Goal: Navigation & Orientation: Find specific page/section

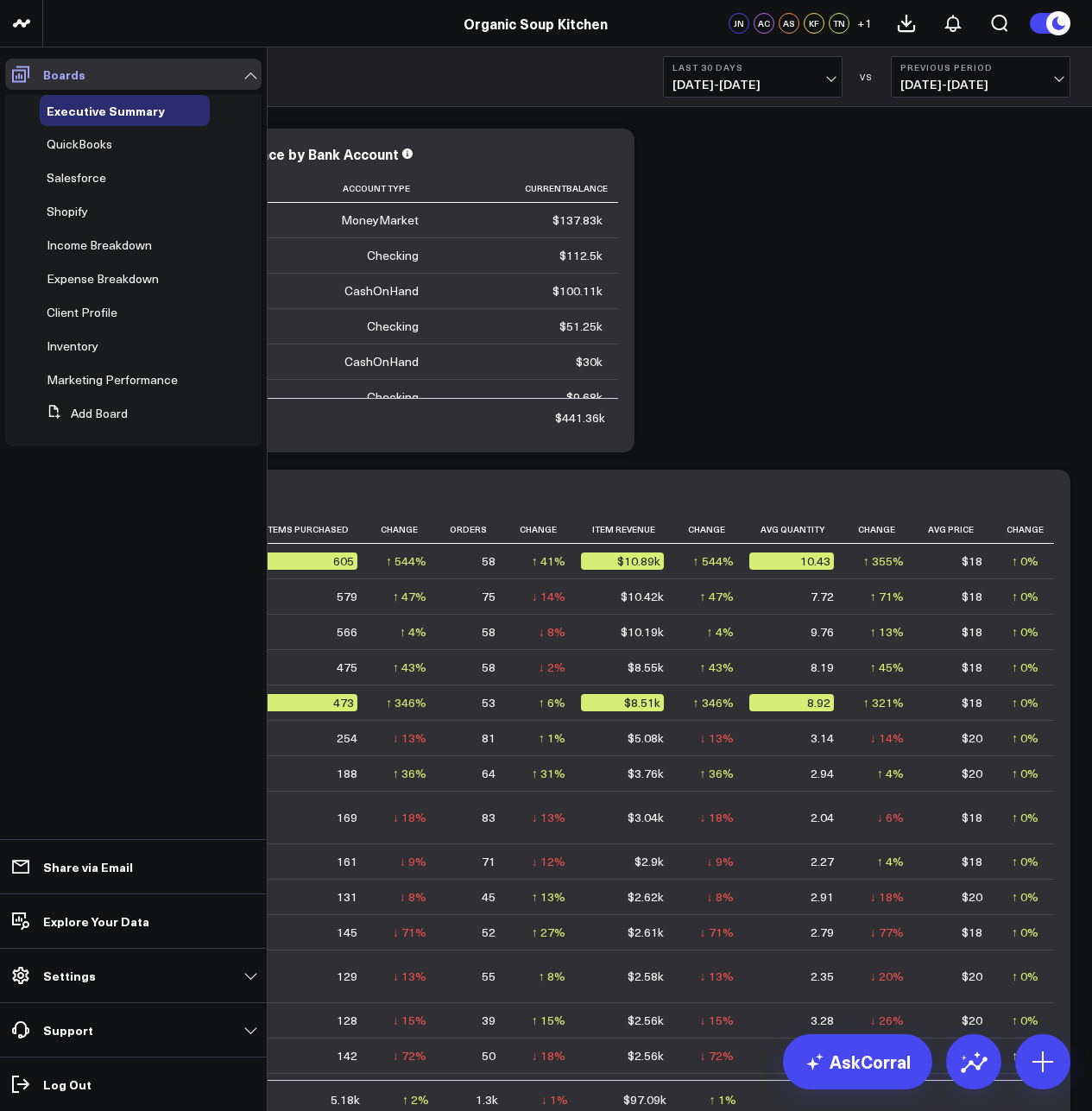
click at [30, 70] on icon at bounding box center [20, 75] width 20 height 20
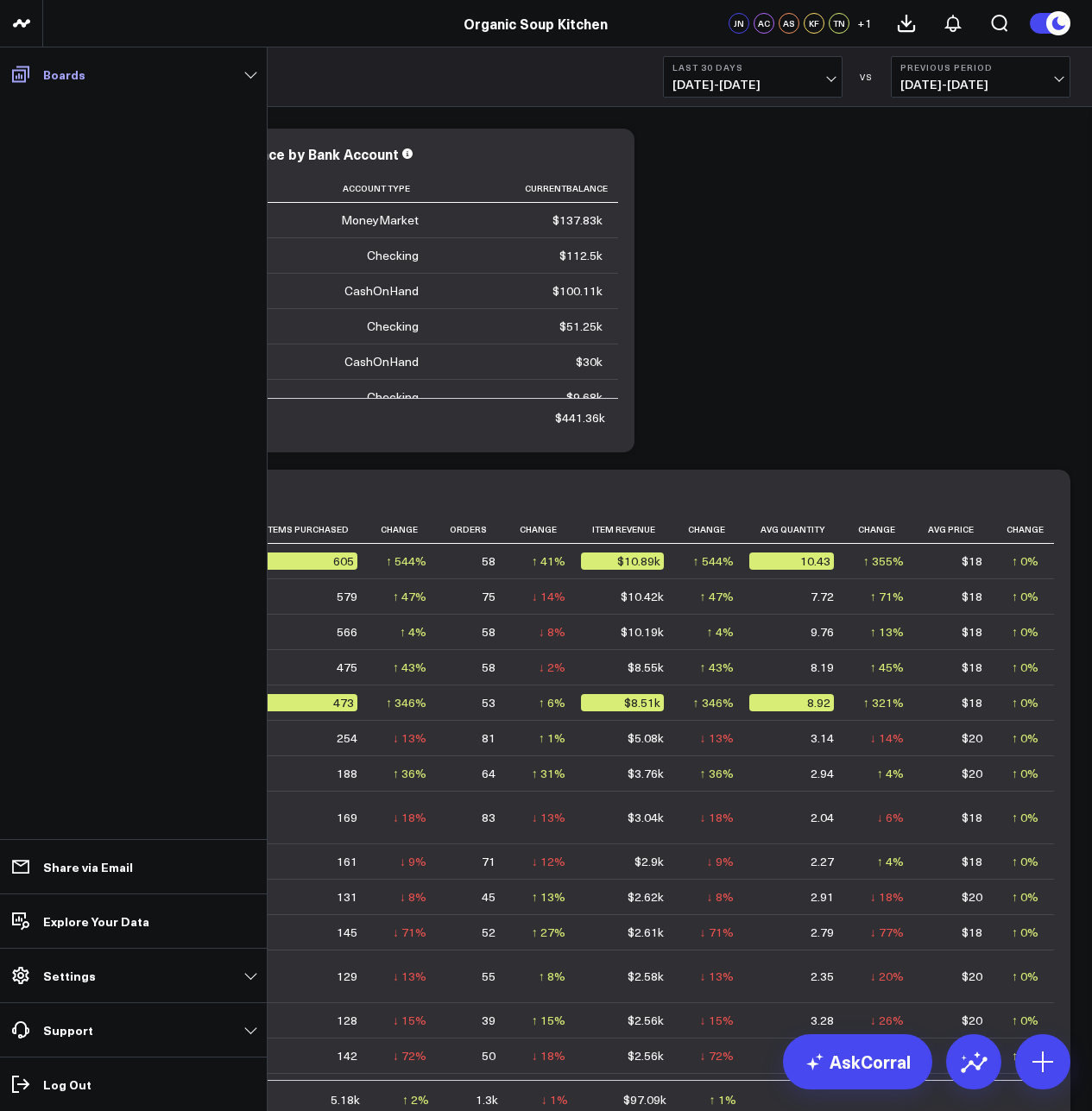
click at [30, 70] on icon at bounding box center [20, 75] width 20 height 20
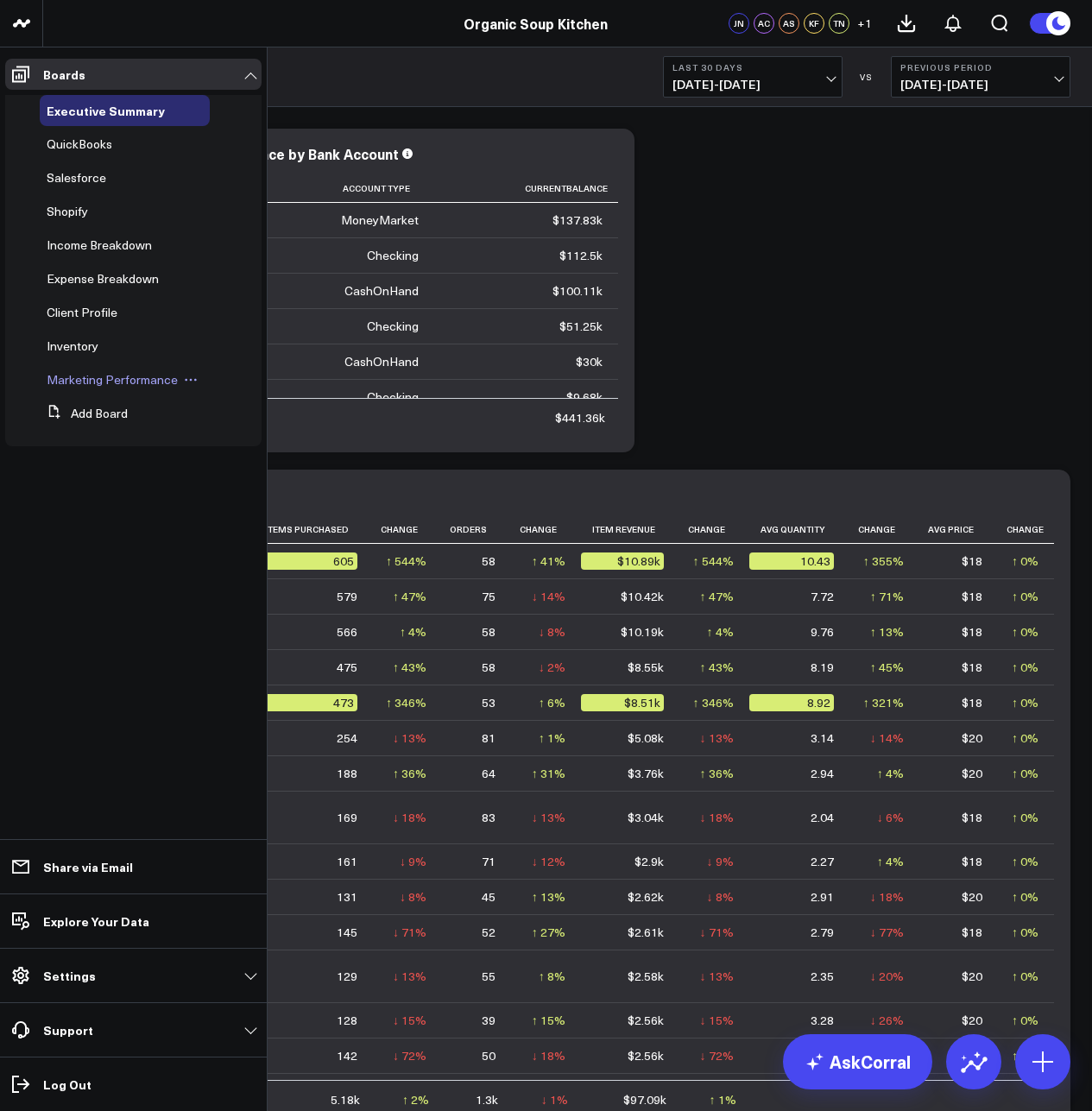
click at [153, 384] on span "Marketing Performance" at bounding box center [112, 380] width 131 height 17
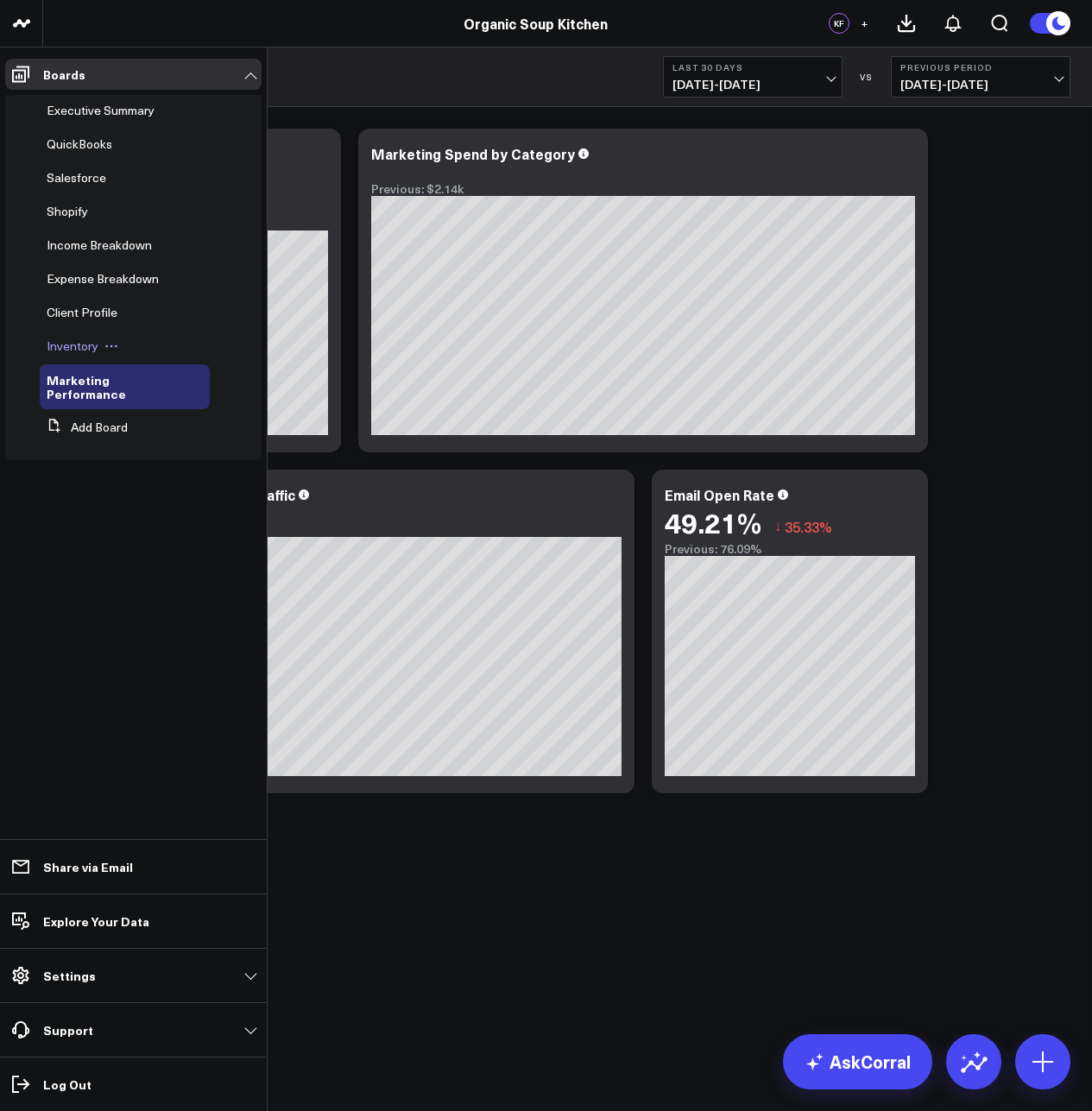
click at [104, 351] on icon at bounding box center [111, 345] width 14 height 14
click at [75, 345] on span "Inventory" at bounding box center [73, 345] width 52 height 17
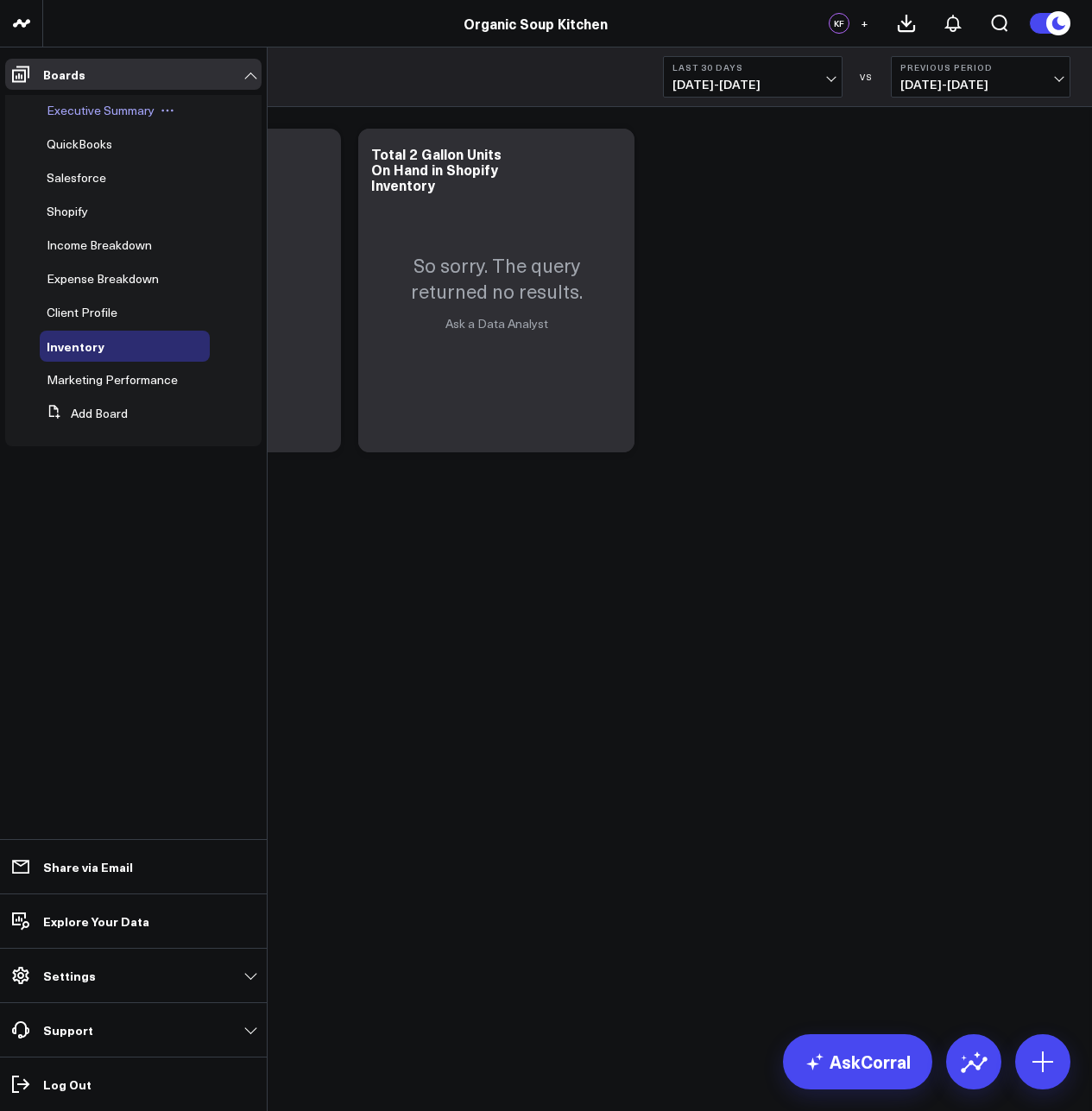
click at [65, 112] on span "Executive Summary" at bounding box center [101, 110] width 108 height 17
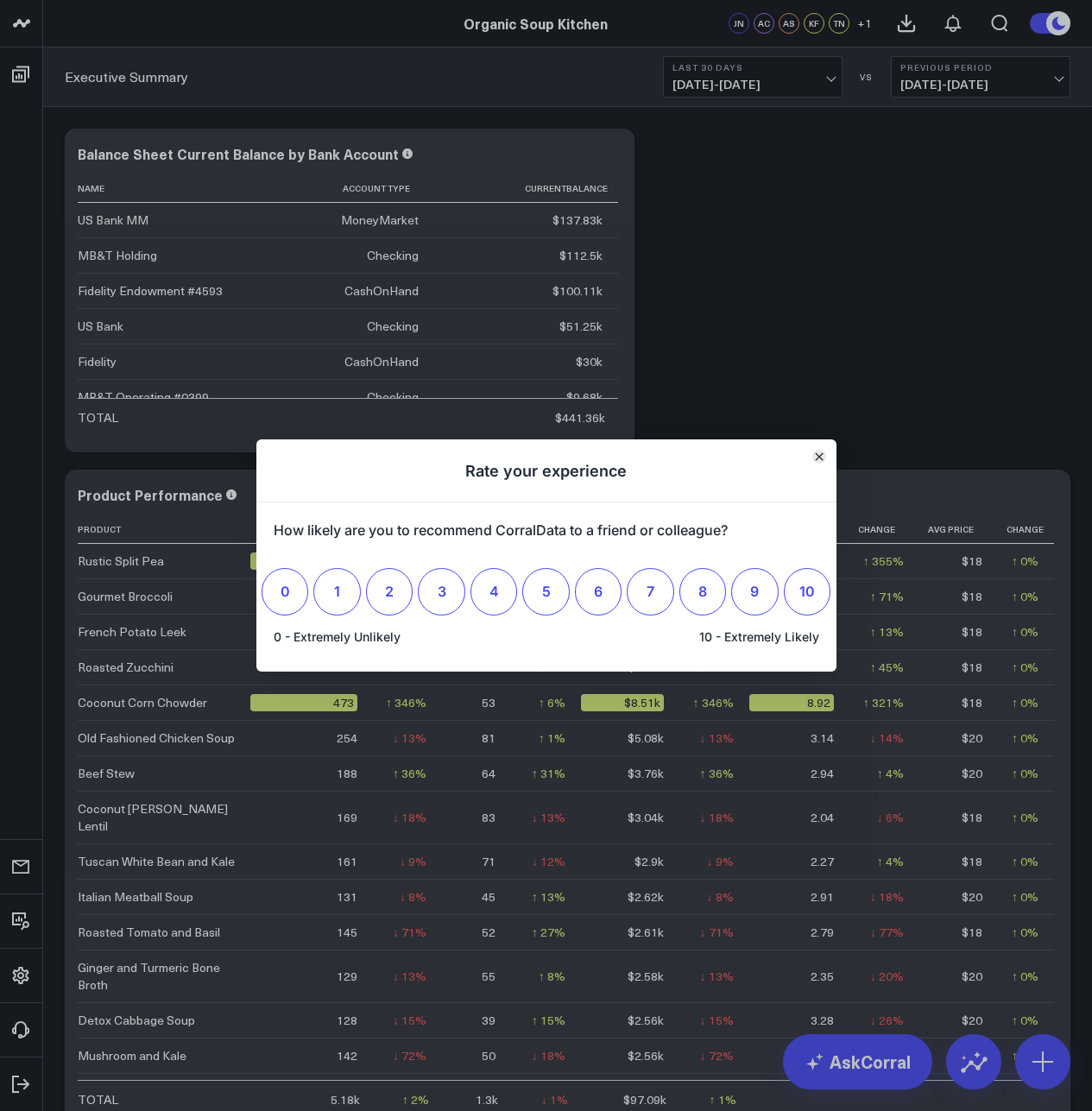
click at [817, 454] on icon "Close" at bounding box center [818, 456] width 8 height 8
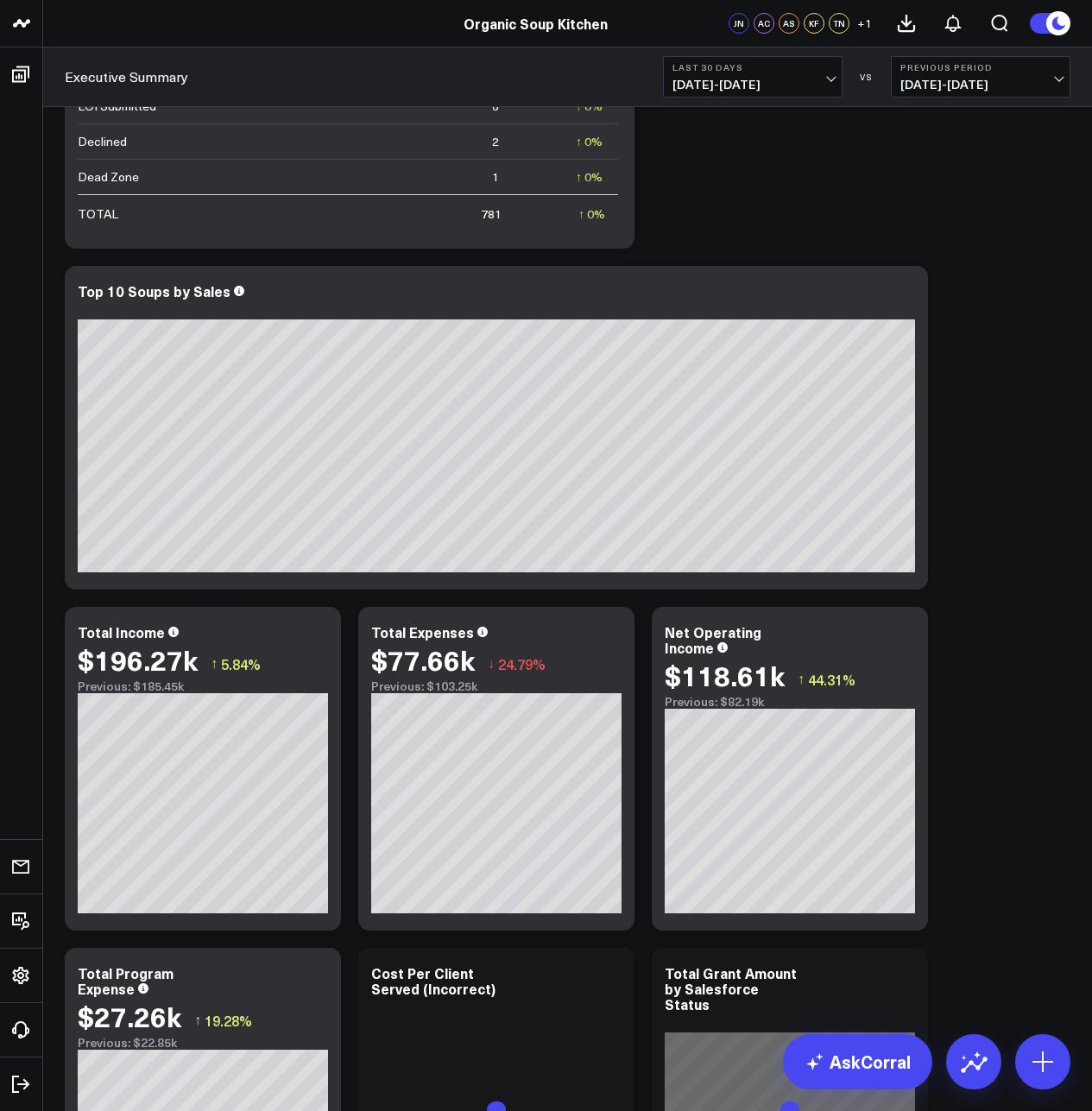
scroll to position [2331, 0]
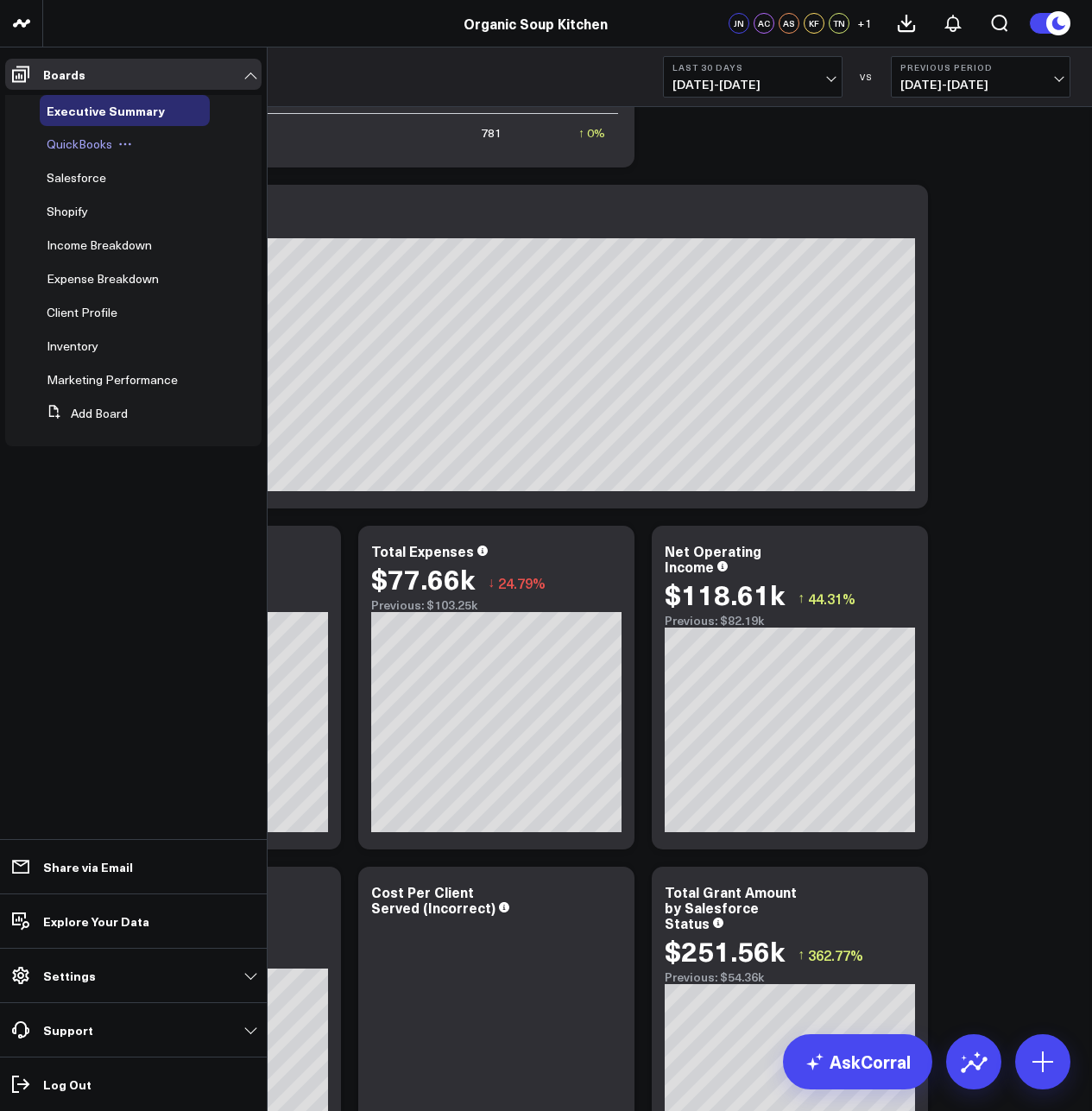
click at [88, 140] on span "QuickBooks" at bounding box center [79, 144] width 65 height 17
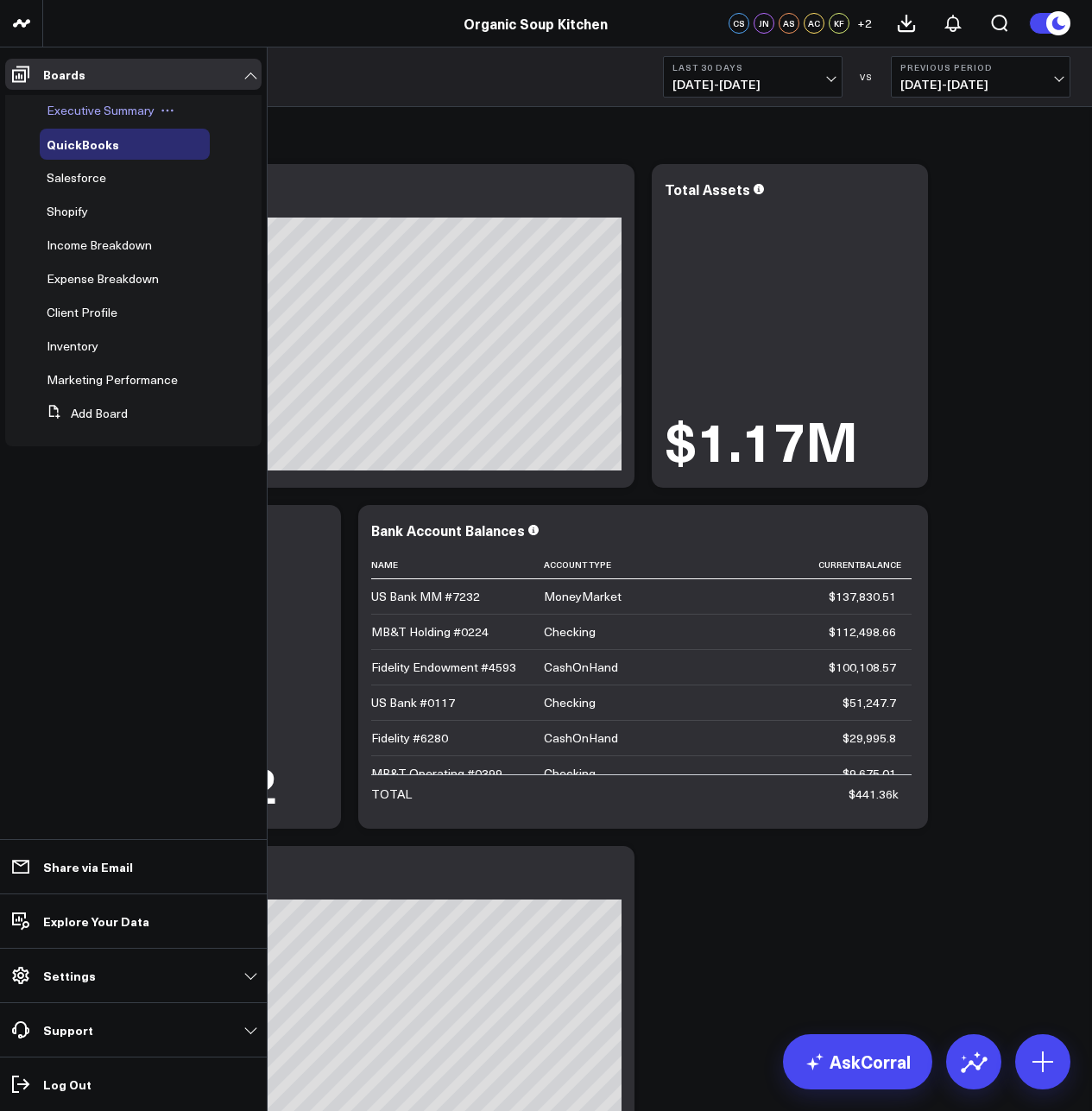
click at [88, 107] on span "Executive Summary" at bounding box center [101, 110] width 108 height 17
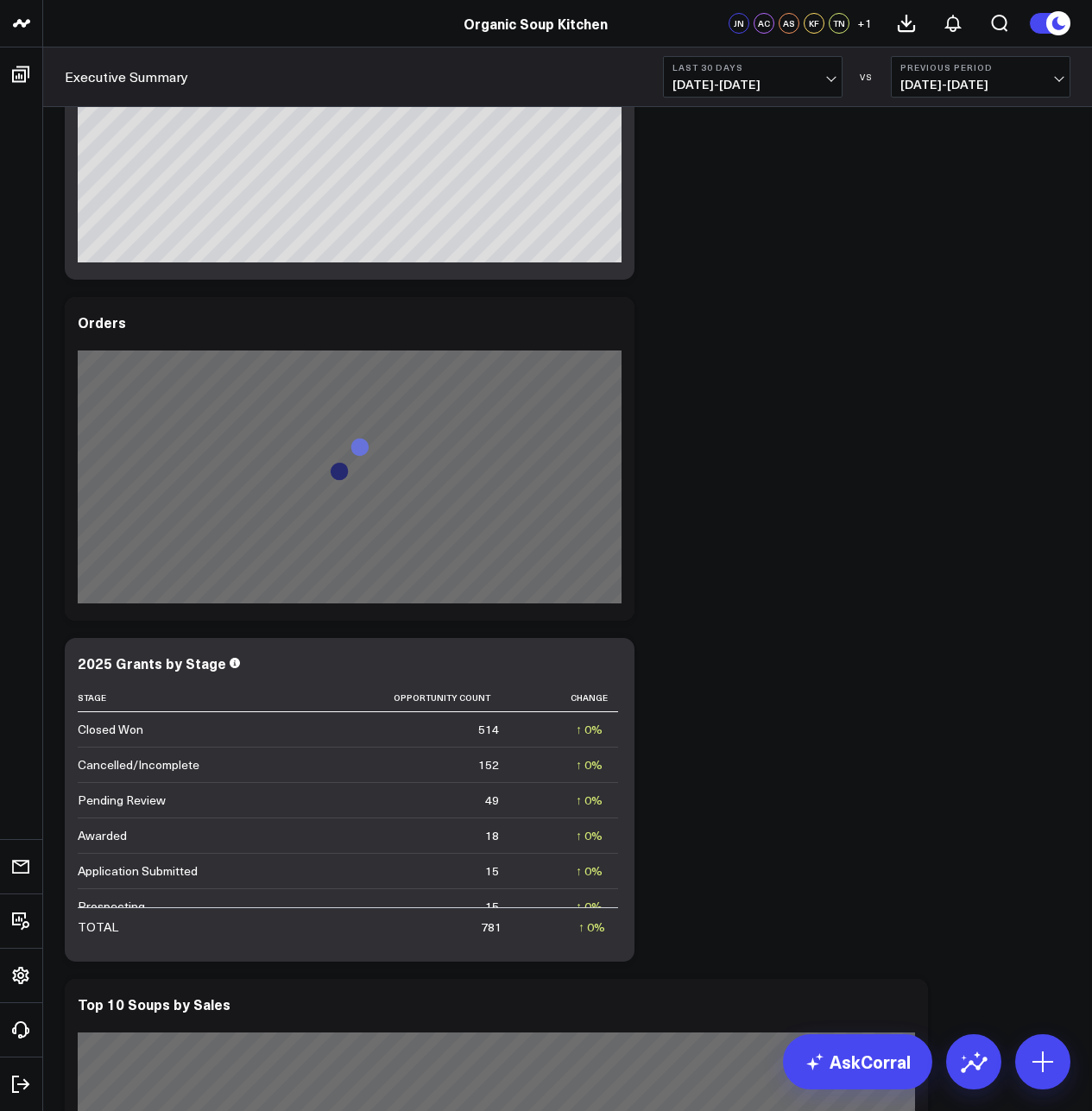
scroll to position [1727, 0]
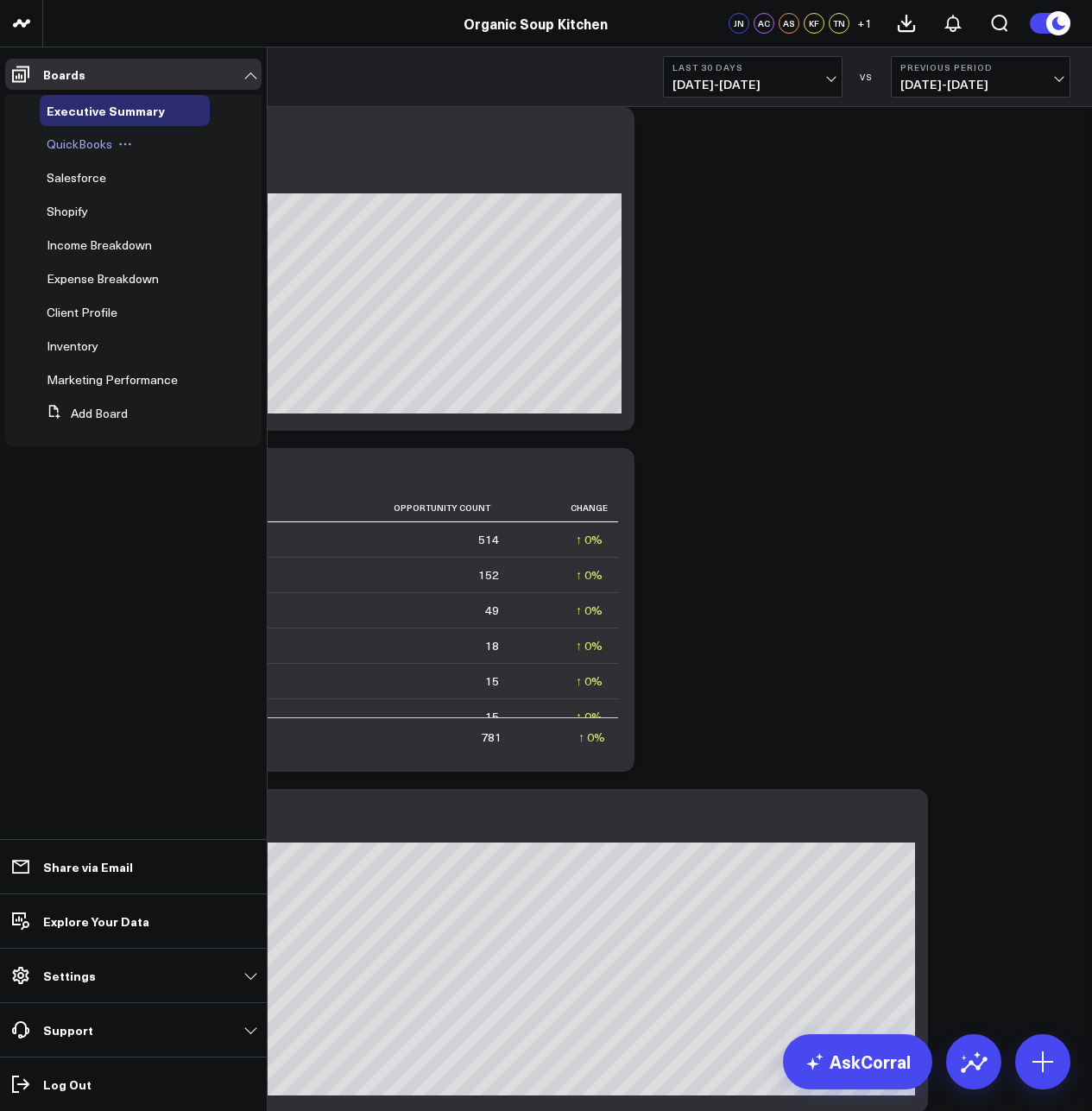
click at [74, 148] on span "QuickBooks" at bounding box center [79, 144] width 65 height 17
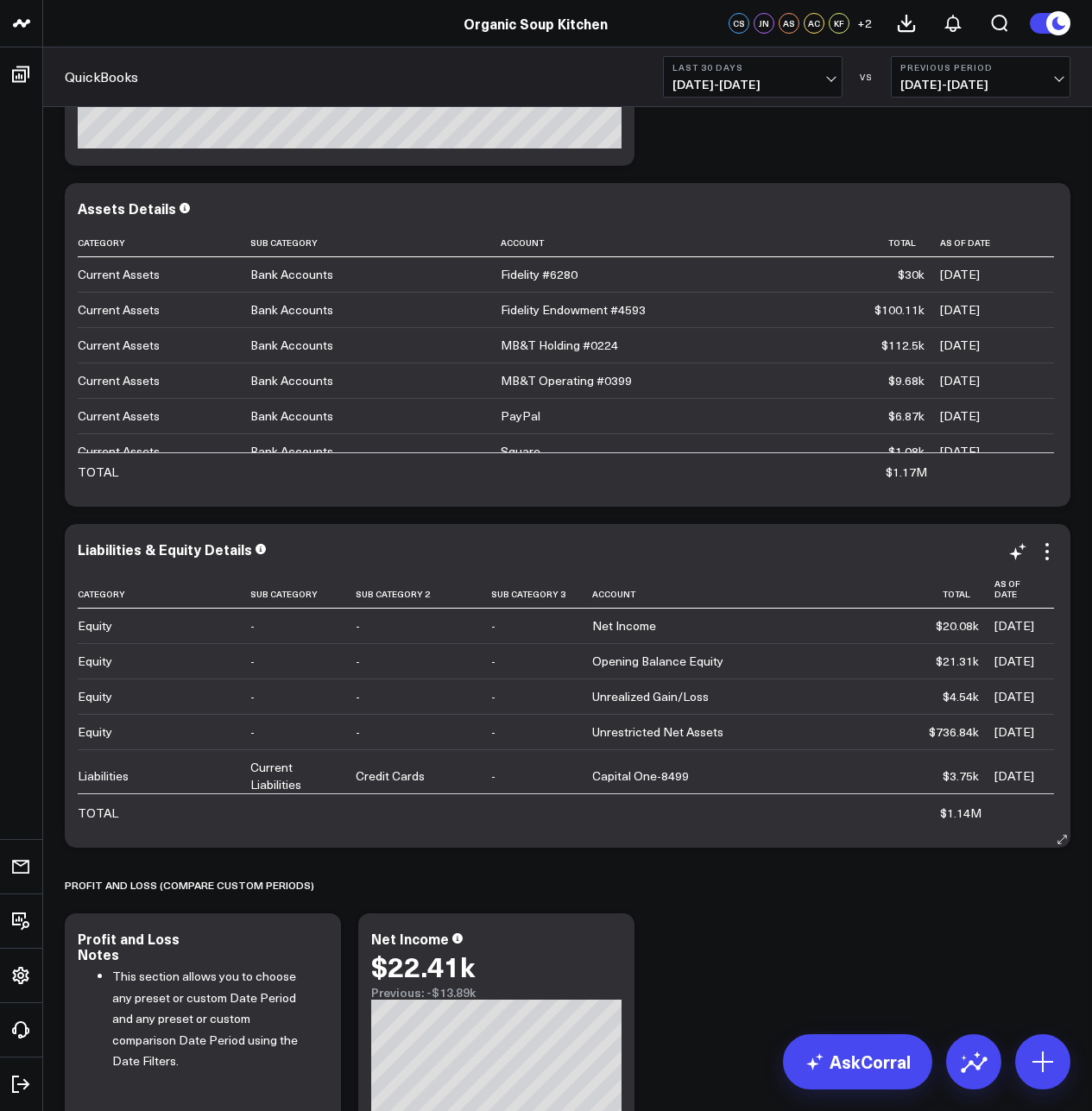
scroll to position [2417, 0]
click at [1047, 562] on div "Liabilities & Equity Details Category Sub Category Sub Category 2 Sub Category …" at bounding box center [567, 684] width 979 height 290
click at [1045, 549] on icon at bounding box center [1046, 550] width 20 height 20
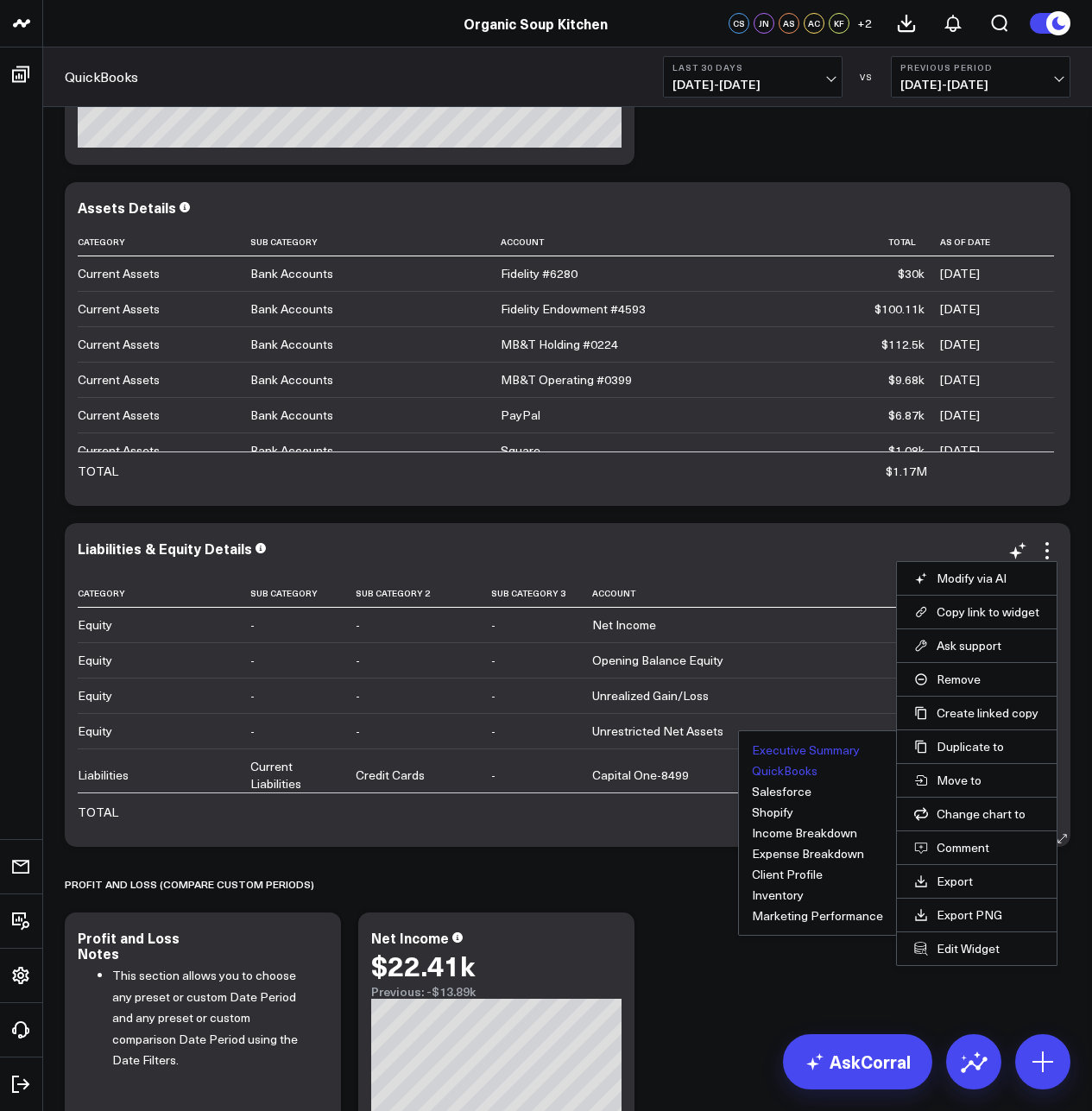
click at [840, 752] on button "Executive Summary" at bounding box center [805, 750] width 108 height 12
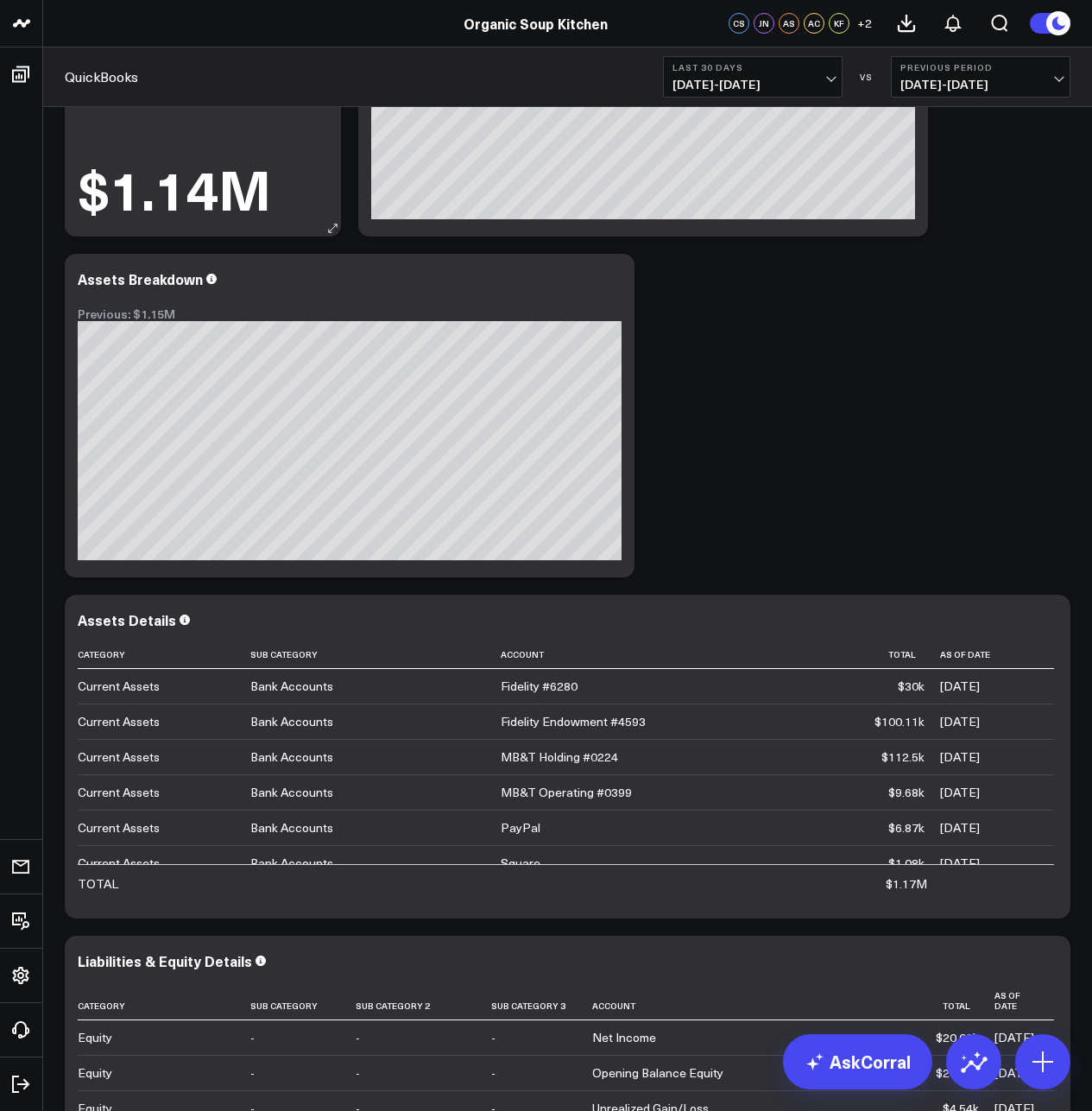
scroll to position [1985, 0]
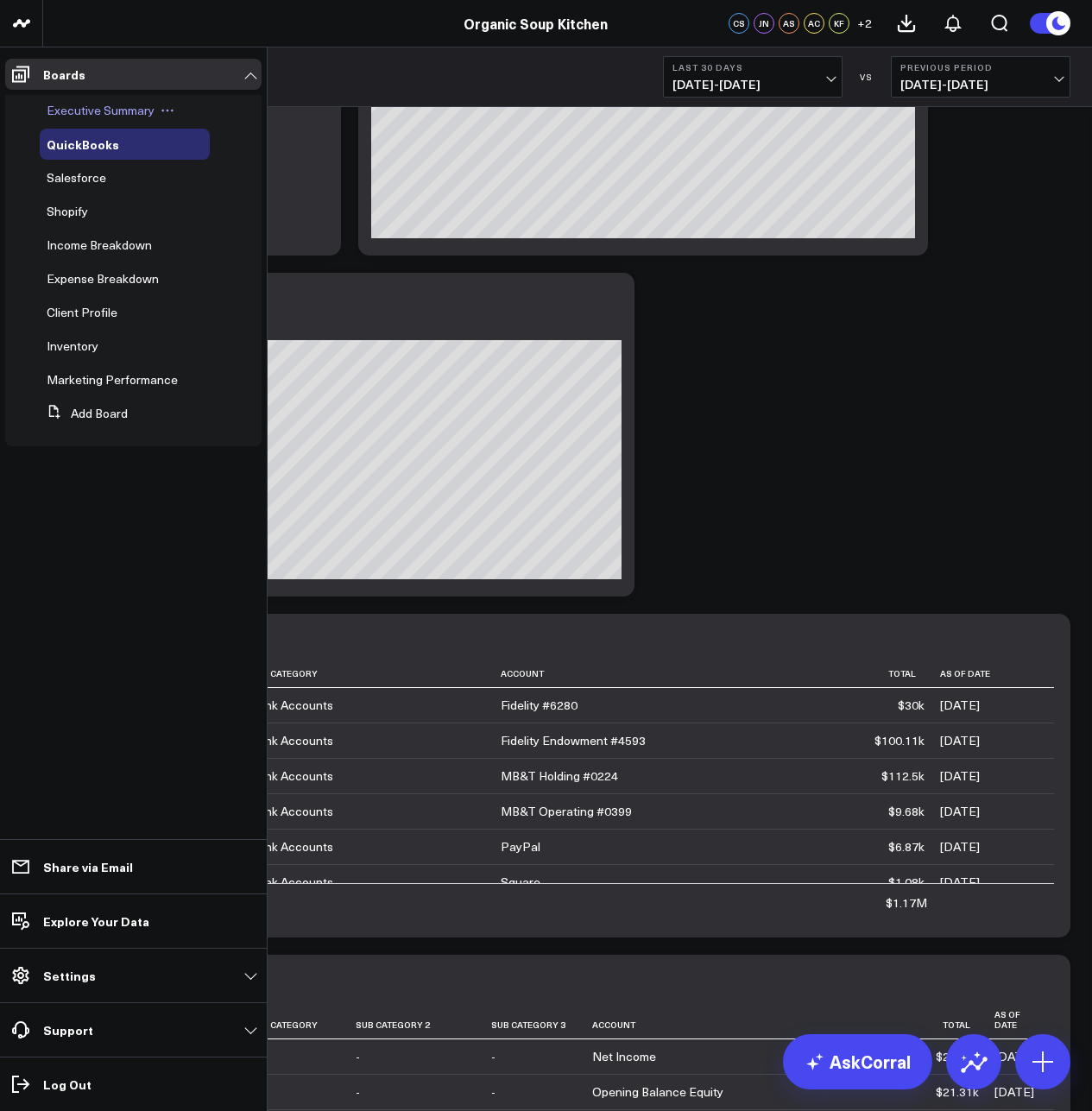
click at [72, 114] on span "Executive Summary" at bounding box center [101, 110] width 108 height 17
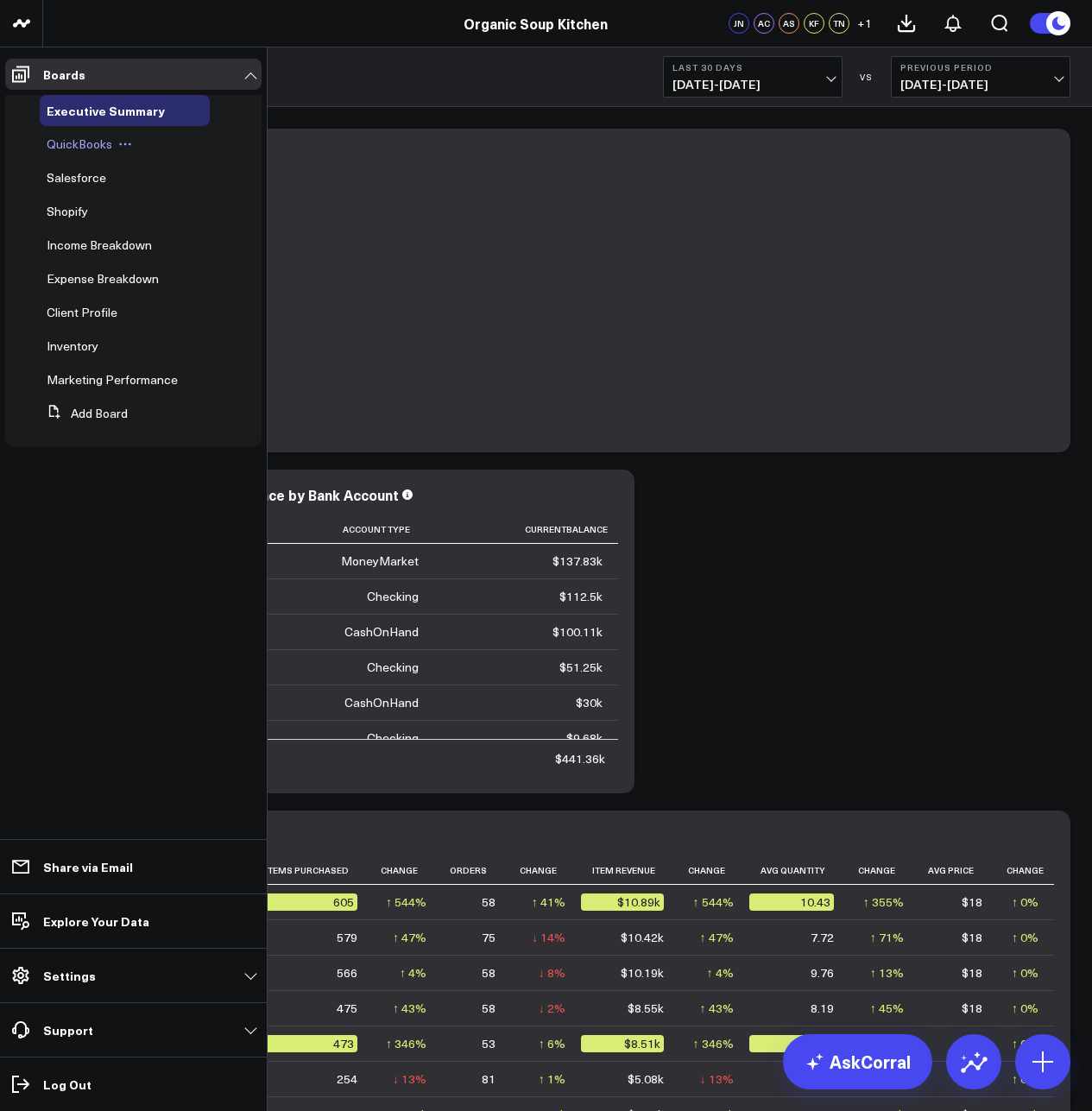
click at [71, 144] on span "QuickBooks" at bounding box center [79, 144] width 65 height 17
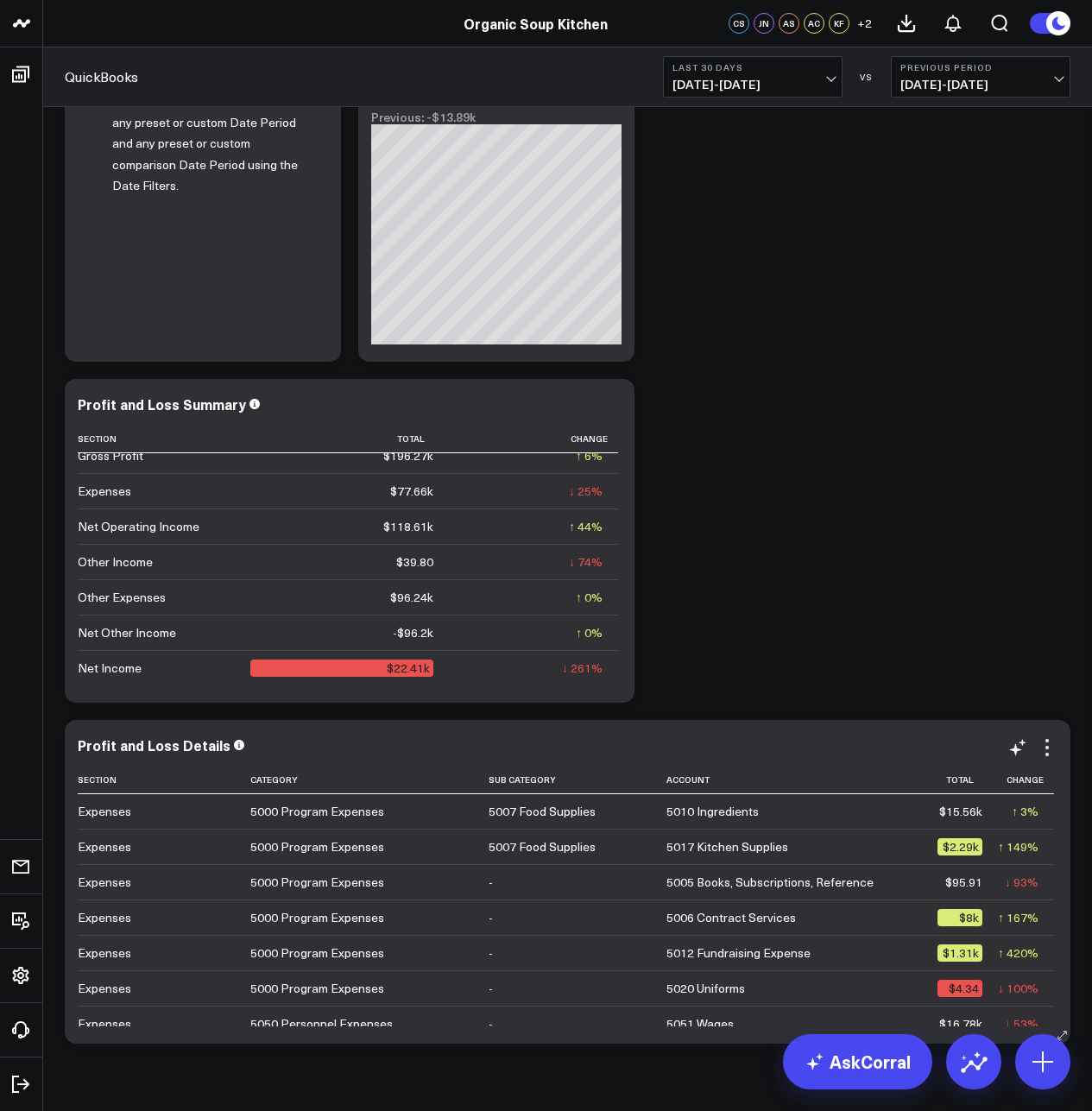
scroll to position [3337, 0]
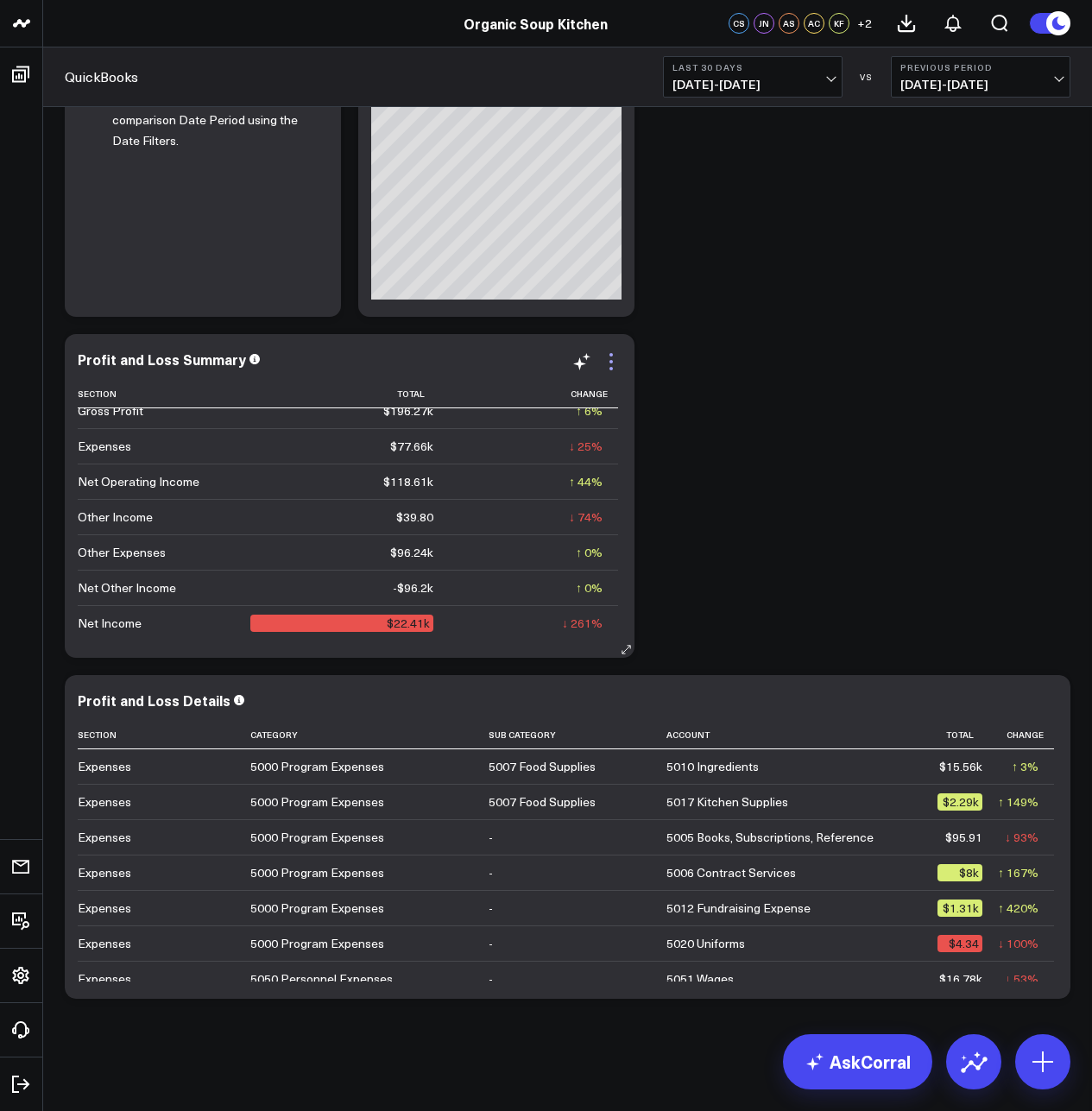
click at [609, 360] on icon at bounding box center [611, 361] width 20 height 20
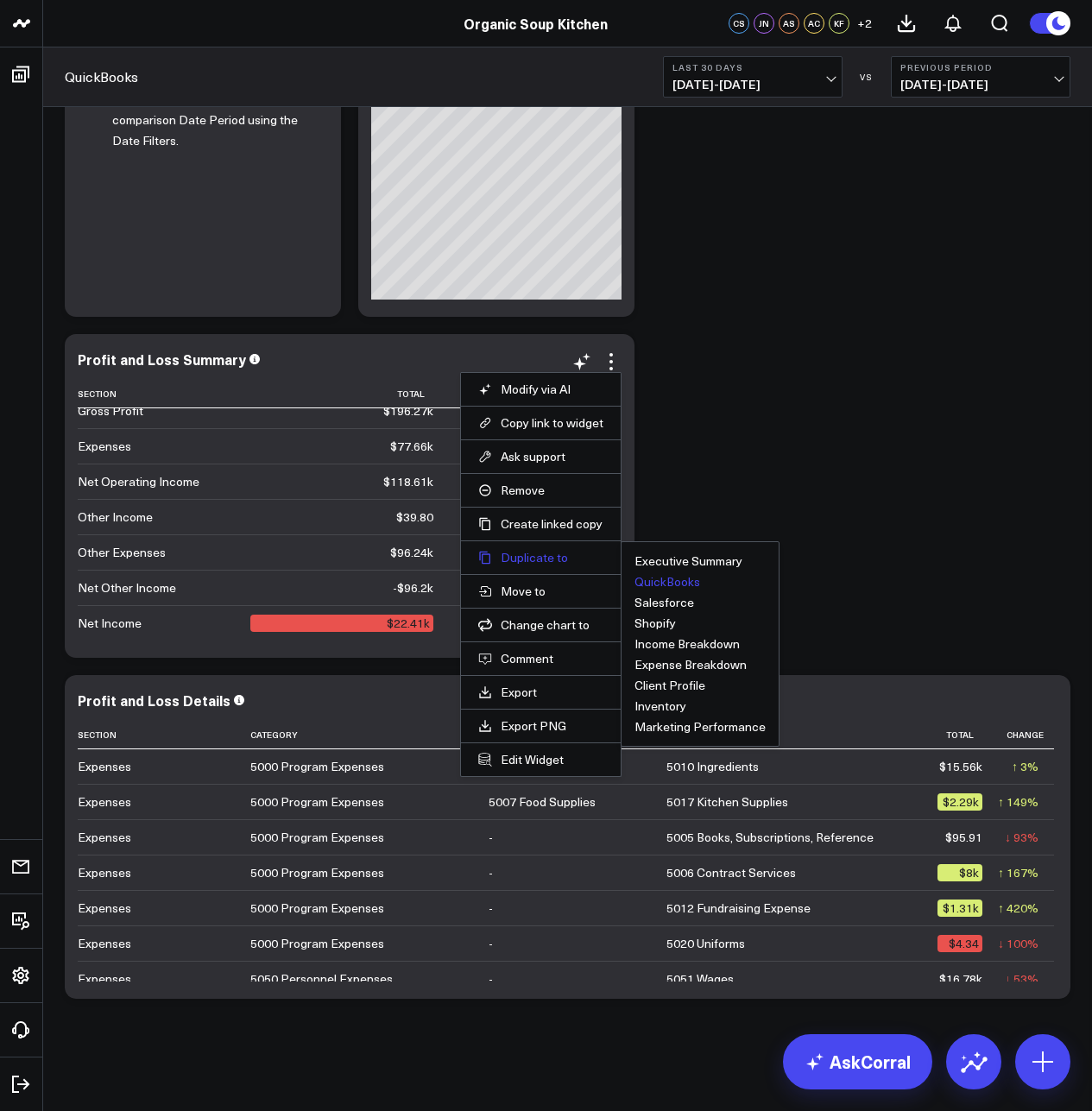
click at [529, 561] on button "Duplicate to" at bounding box center [541, 557] width 125 height 16
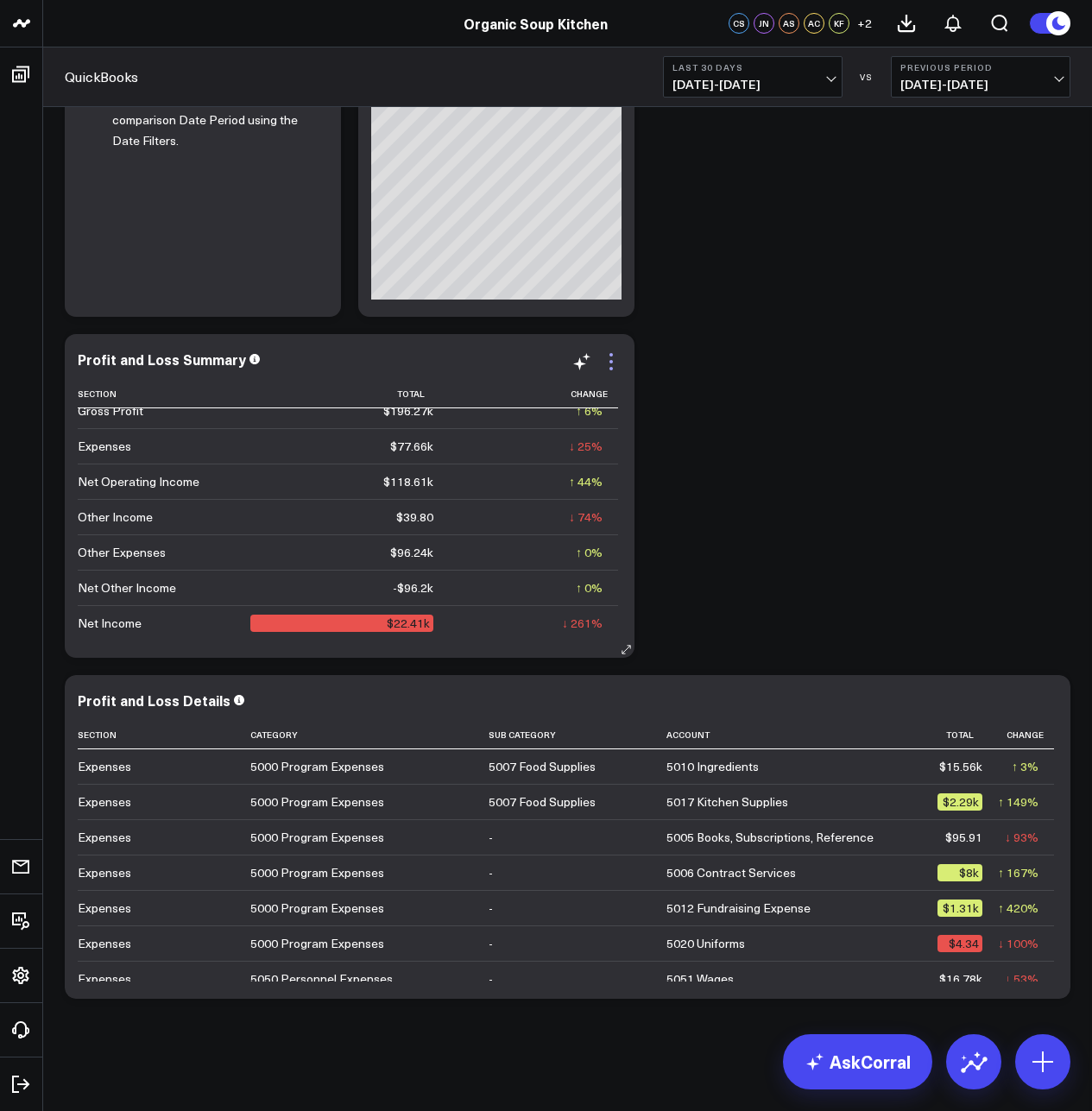
click at [607, 360] on icon at bounding box center [611, 361] width 20 height 20
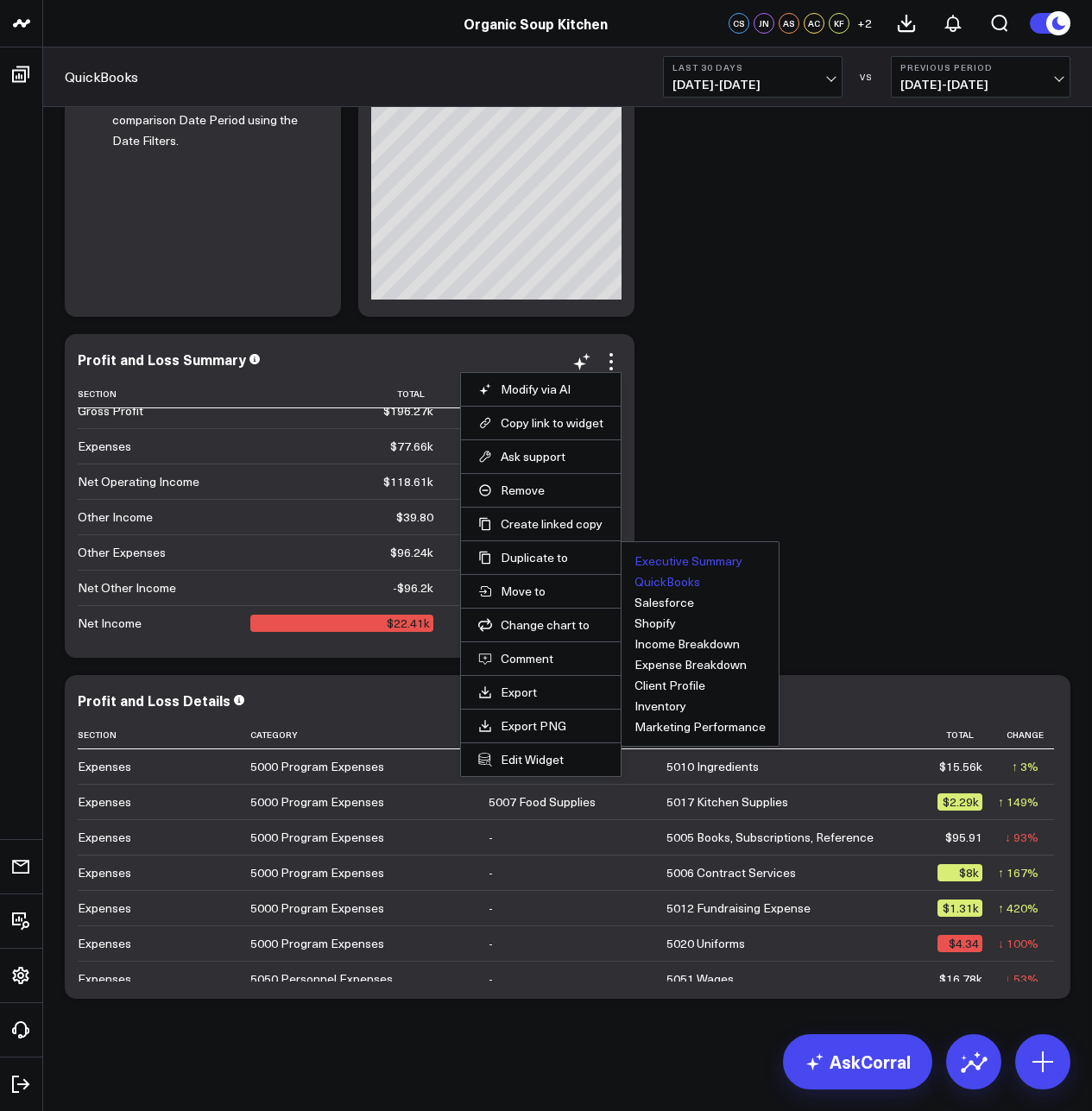
click at [639, 558] on button "Executive Summary" at bounding box center [688, 561] width 108 height 12
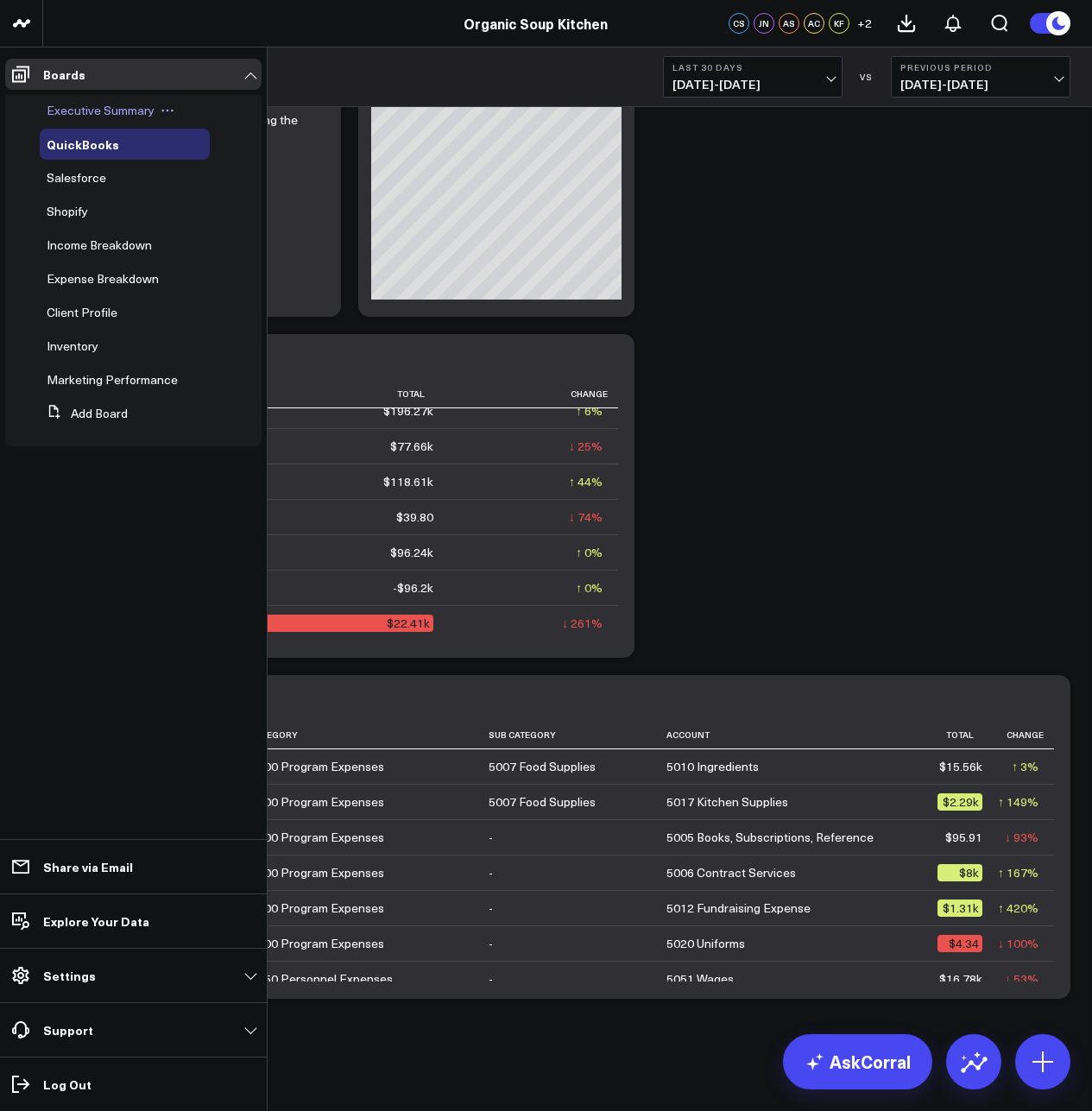
click at [61, 108] on span "Executive Summary" at bounding box center [101, 110] width 108 height 17
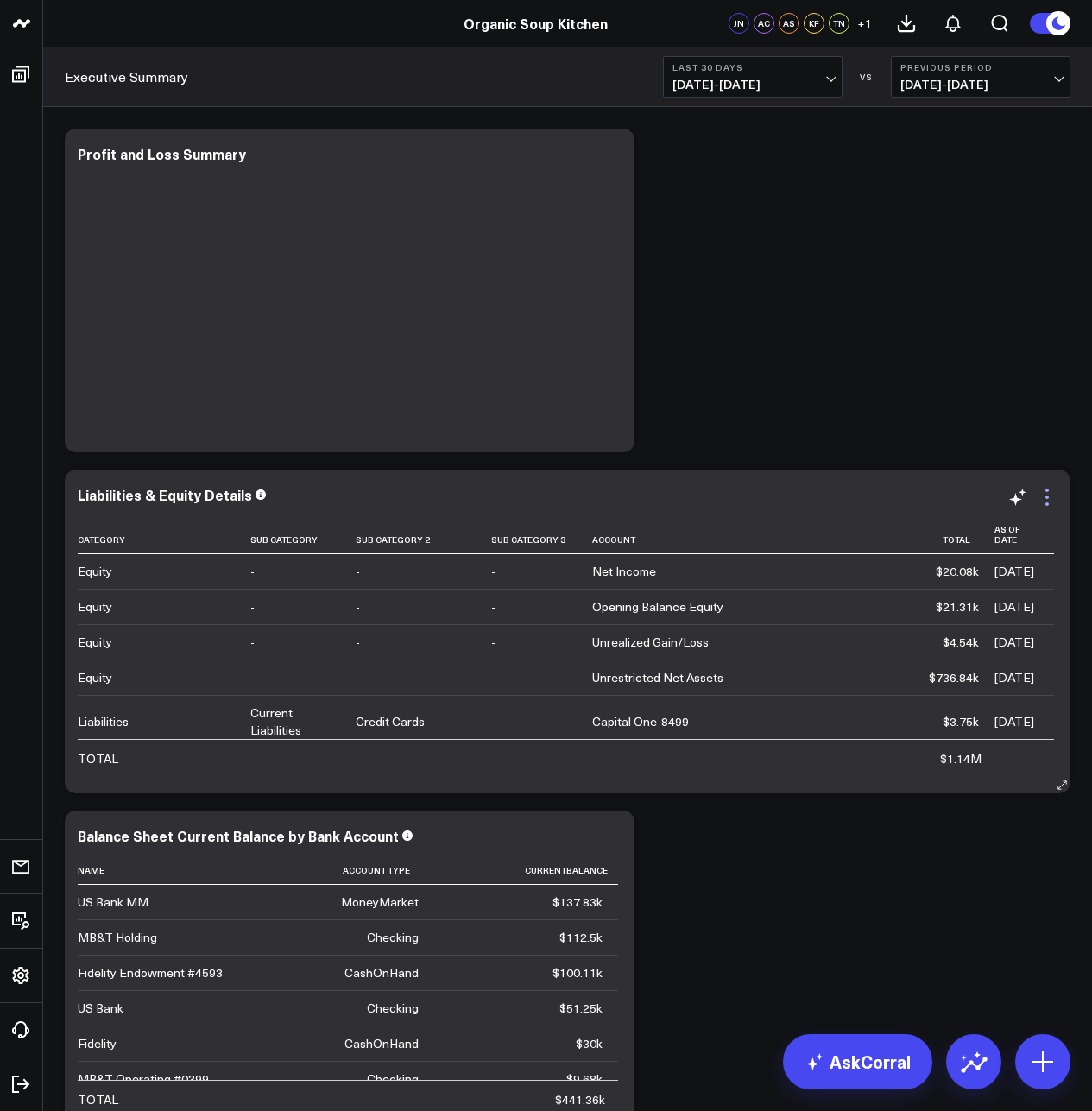
click at [1042, 506] on icon at bounding box center [1046, 497] width 20 height 20
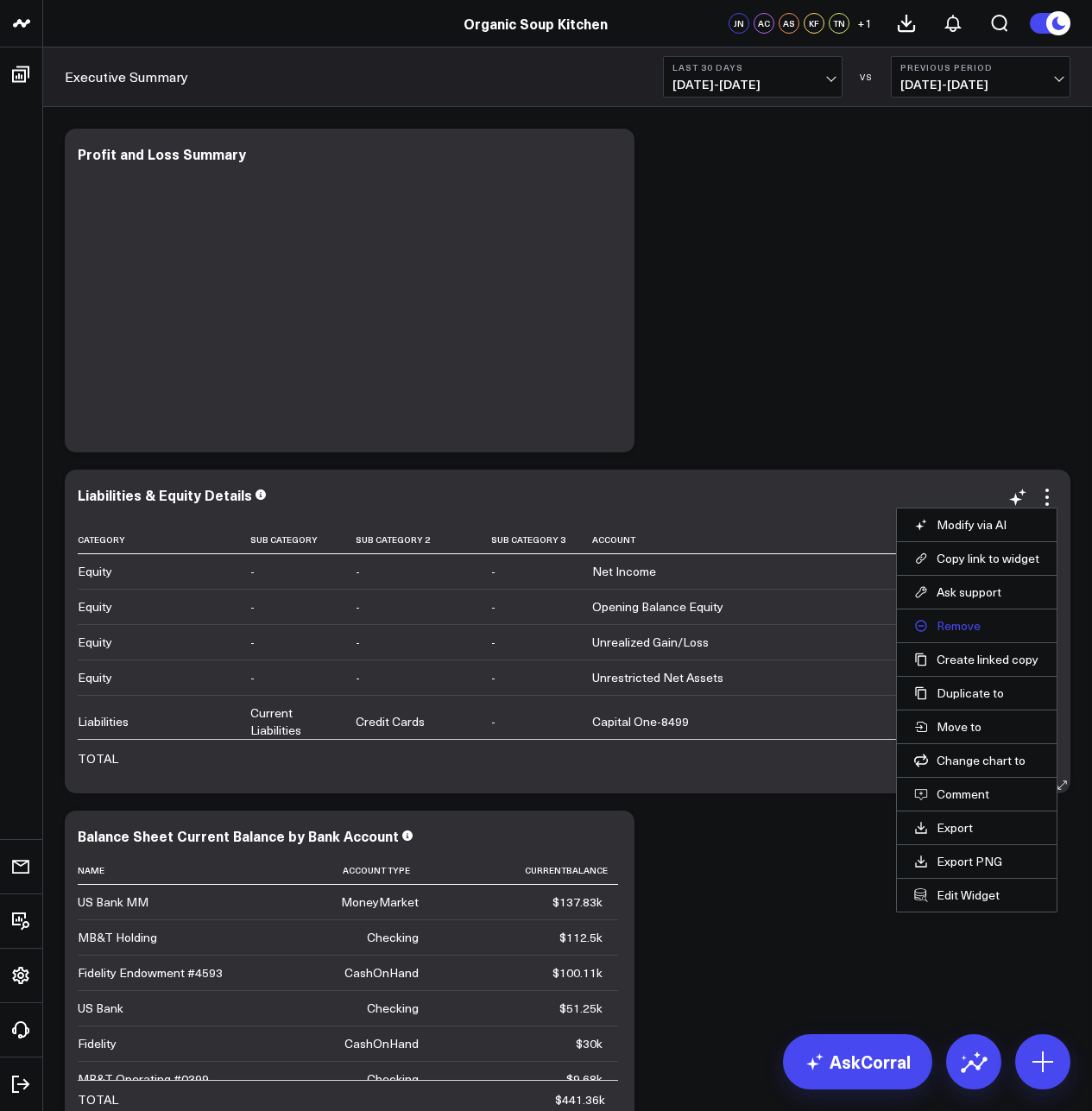
click at [975, 622] on button "Remove" at bounding box center [977, 626] width 125 height 16
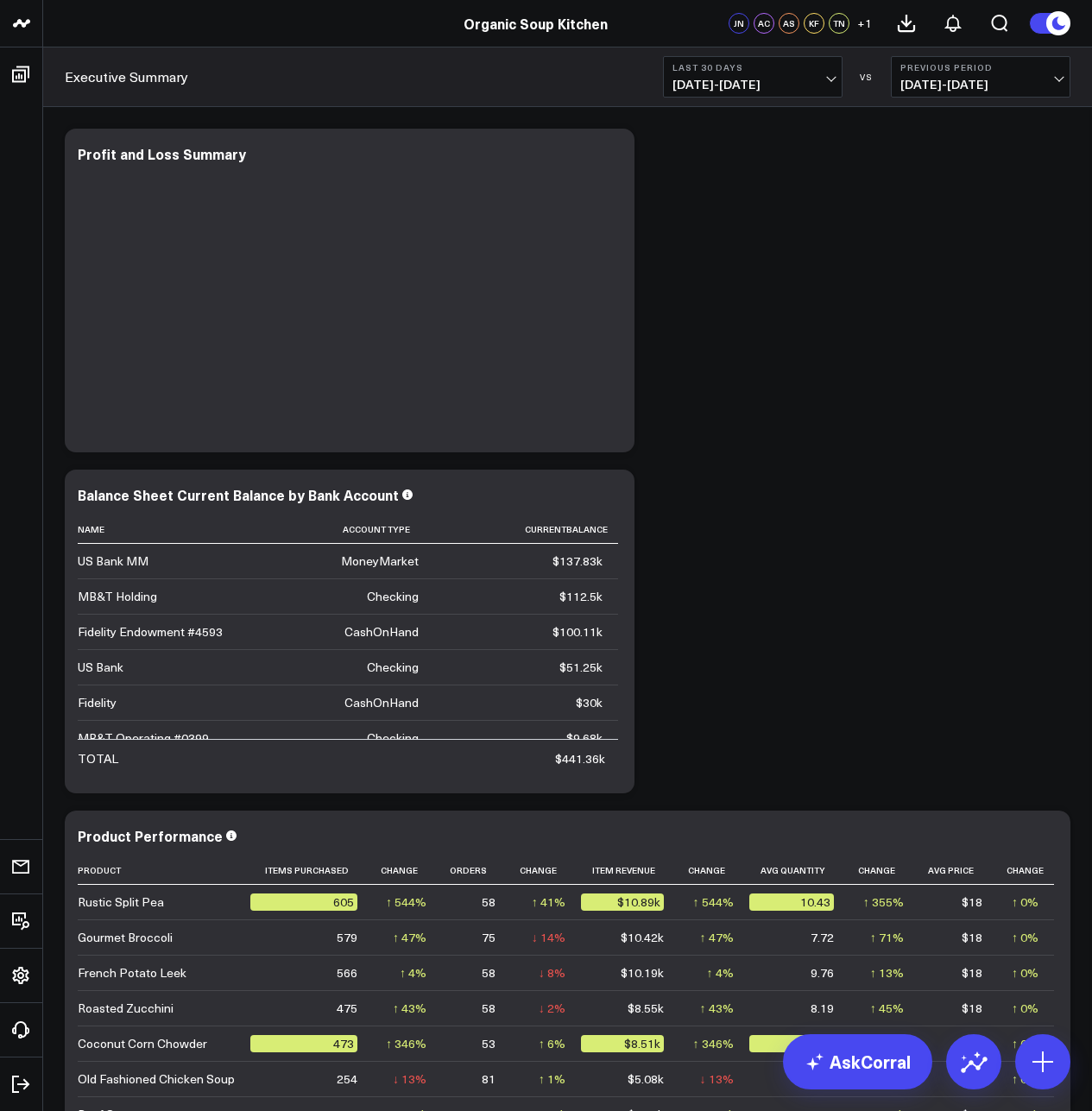
click at [396, 269] on div at bounding box center [349, 305] width 544 height 261
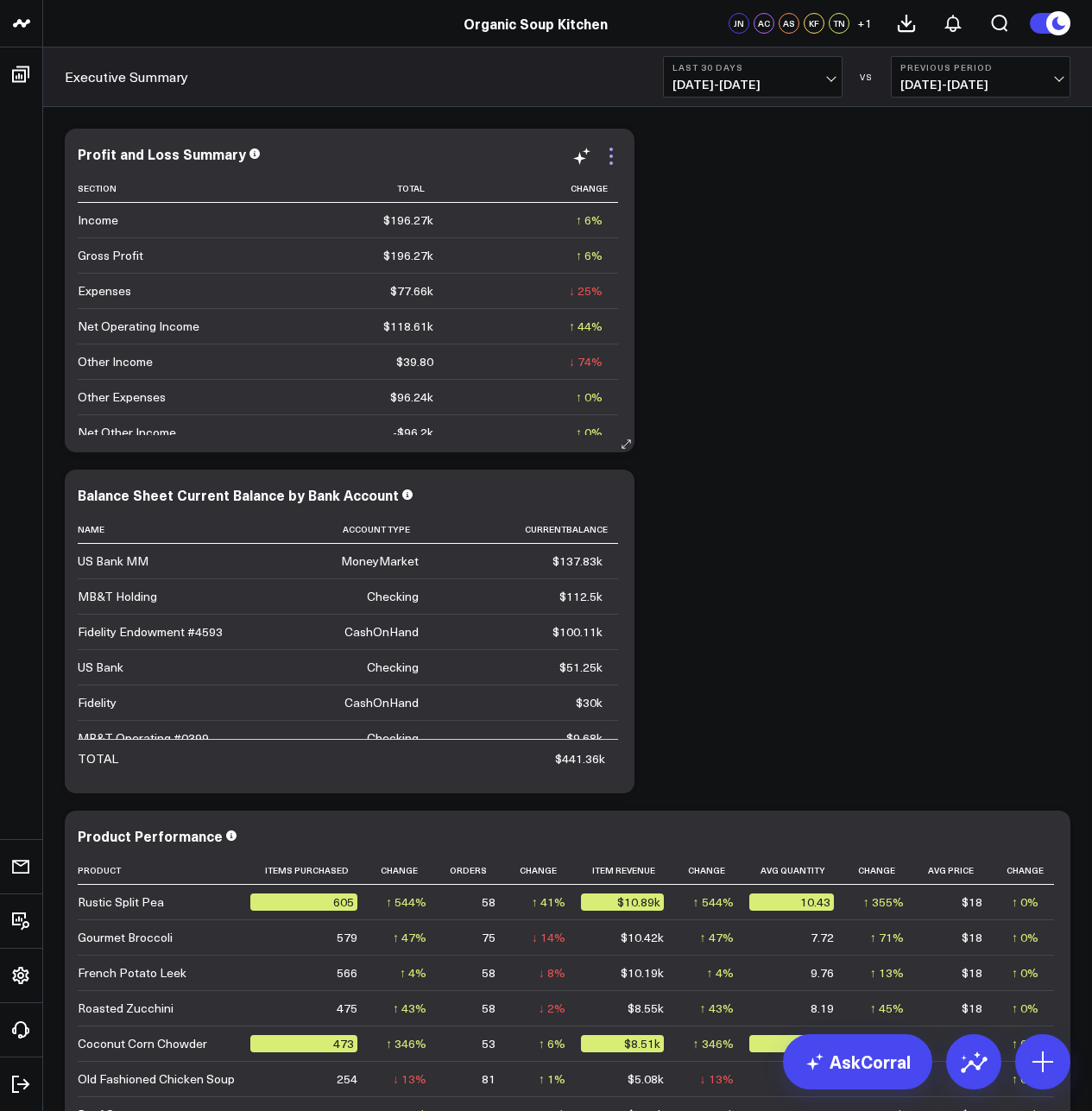
click at [613, 155] on icon at bounding box center [611, 156] width 20 height 20
click at [816, 65] on b "Last 30 Days" at bounding box center [752, 67] width 160 height 10
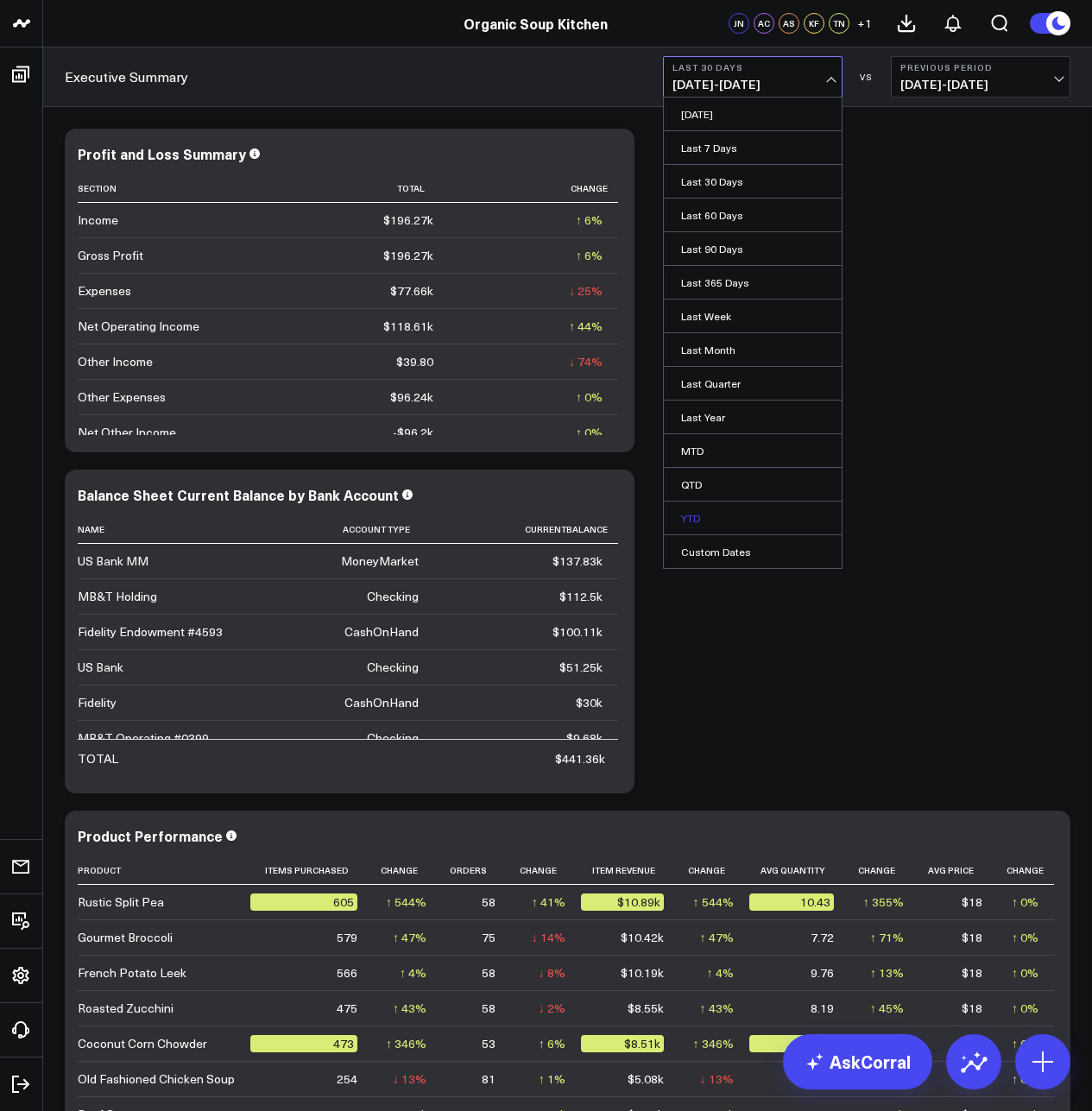
click at [736, 514] on link "YTD" at bounding box center [752, 518] width 178 height 33
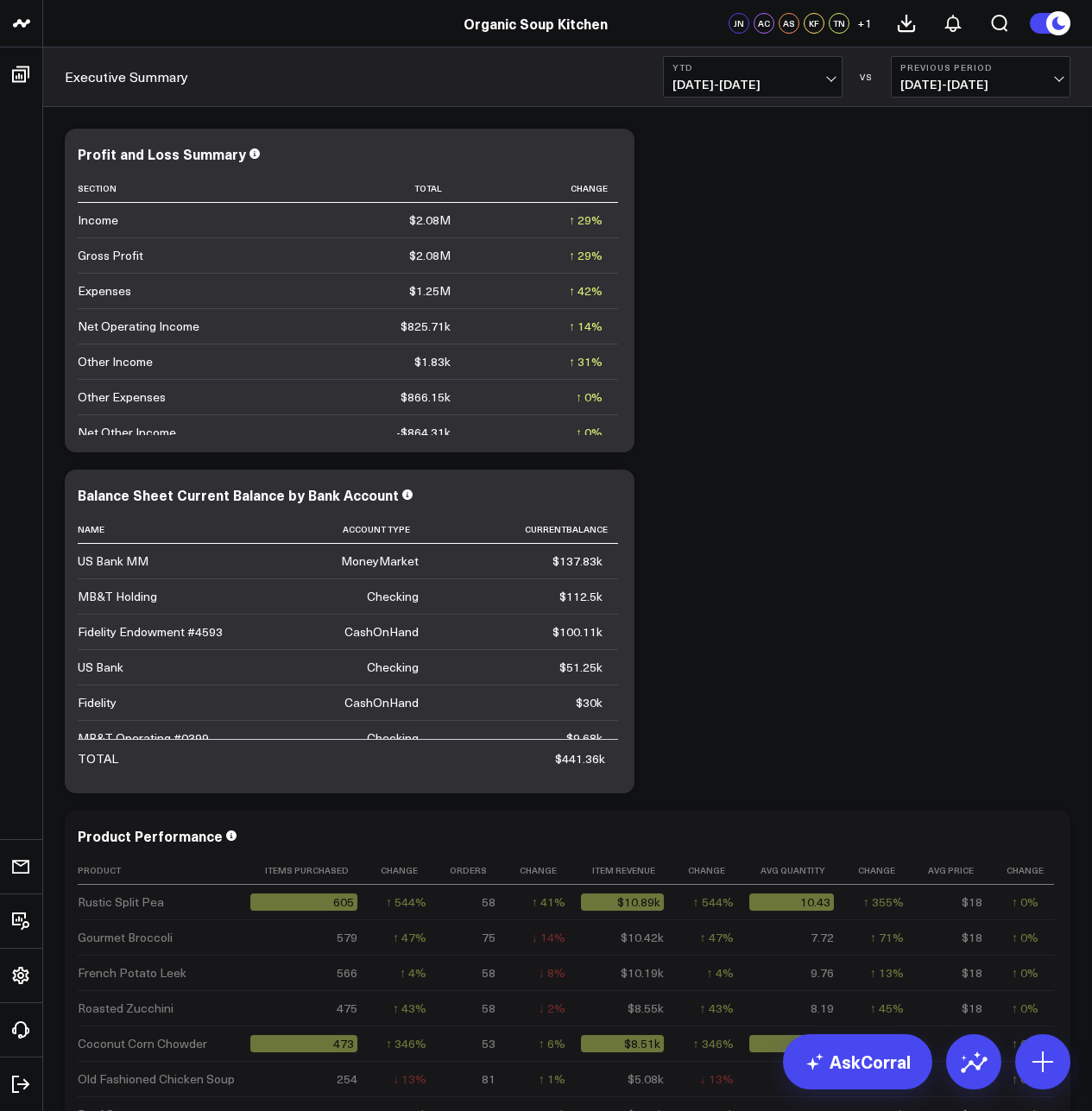
click at [1048, 74] on button "Previous Period [DATE] - [DATE]" at bounding box center [980, 76] width 180 height 41
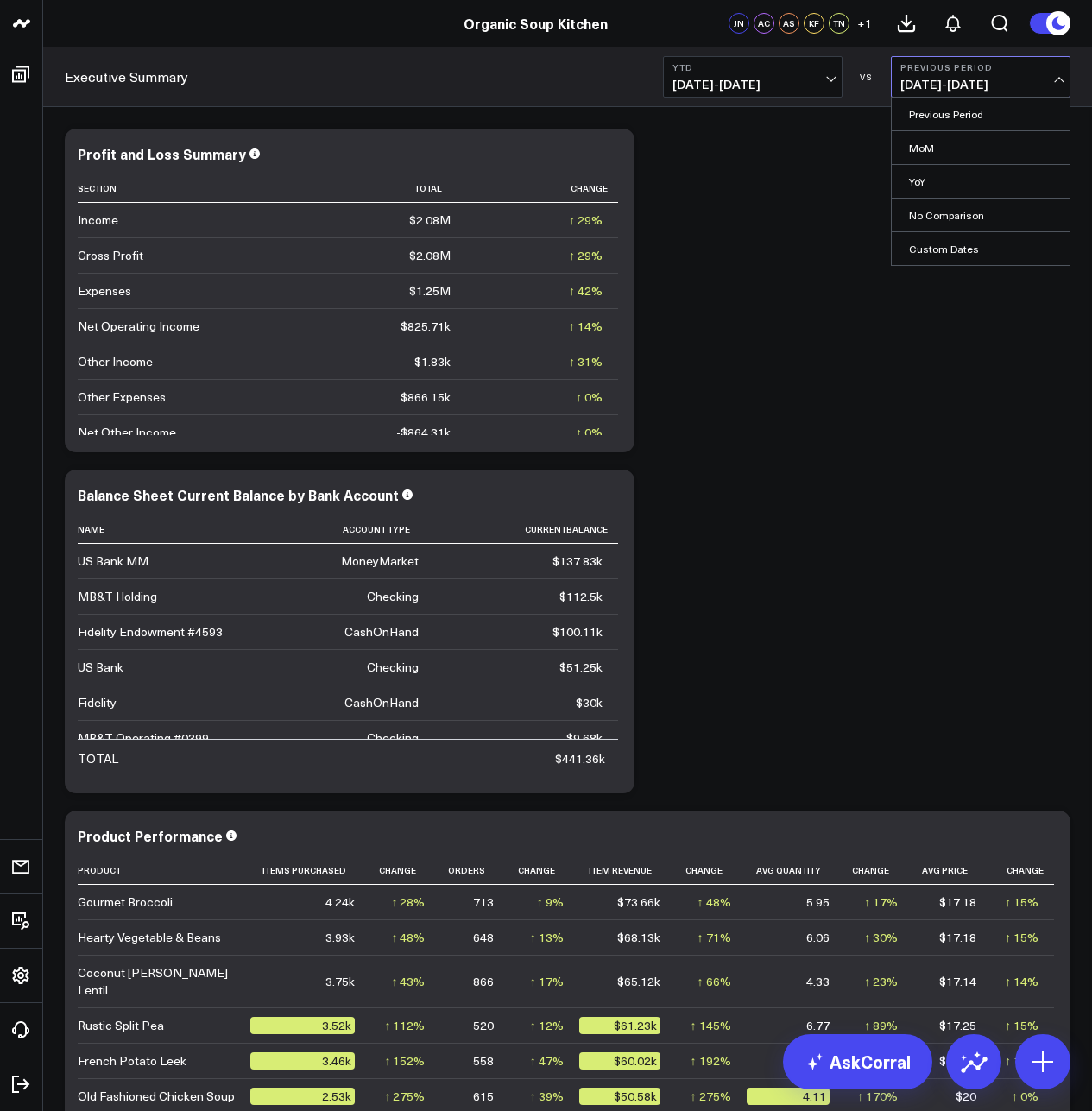
click at [961, 186] on link "YoY" at bounding box center [980, 181] width 178 height 33
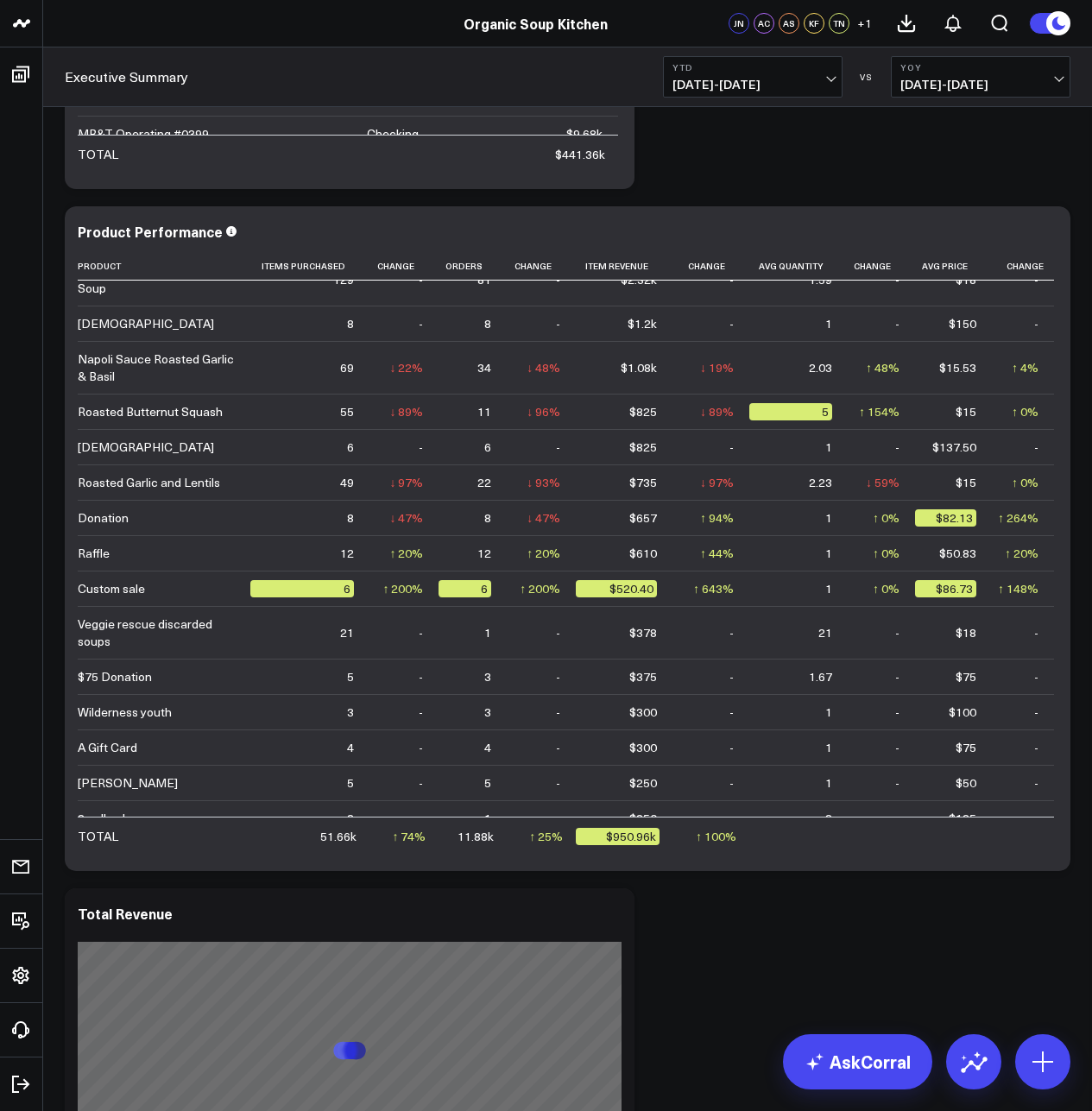
scroll to position [1209, 0]
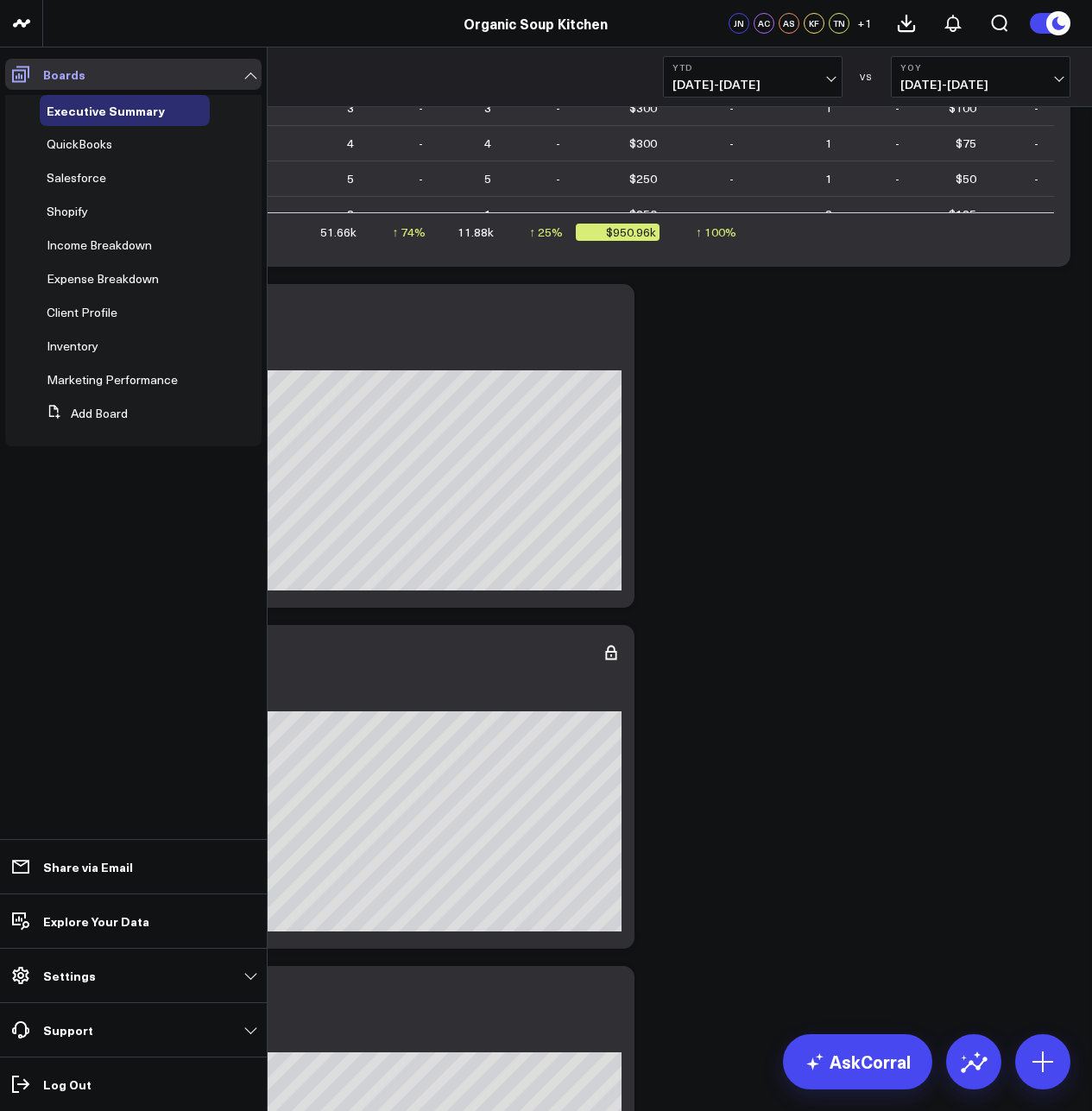
click at [19, 73] on icon at bounding box center [20, 75] width 20 height 20
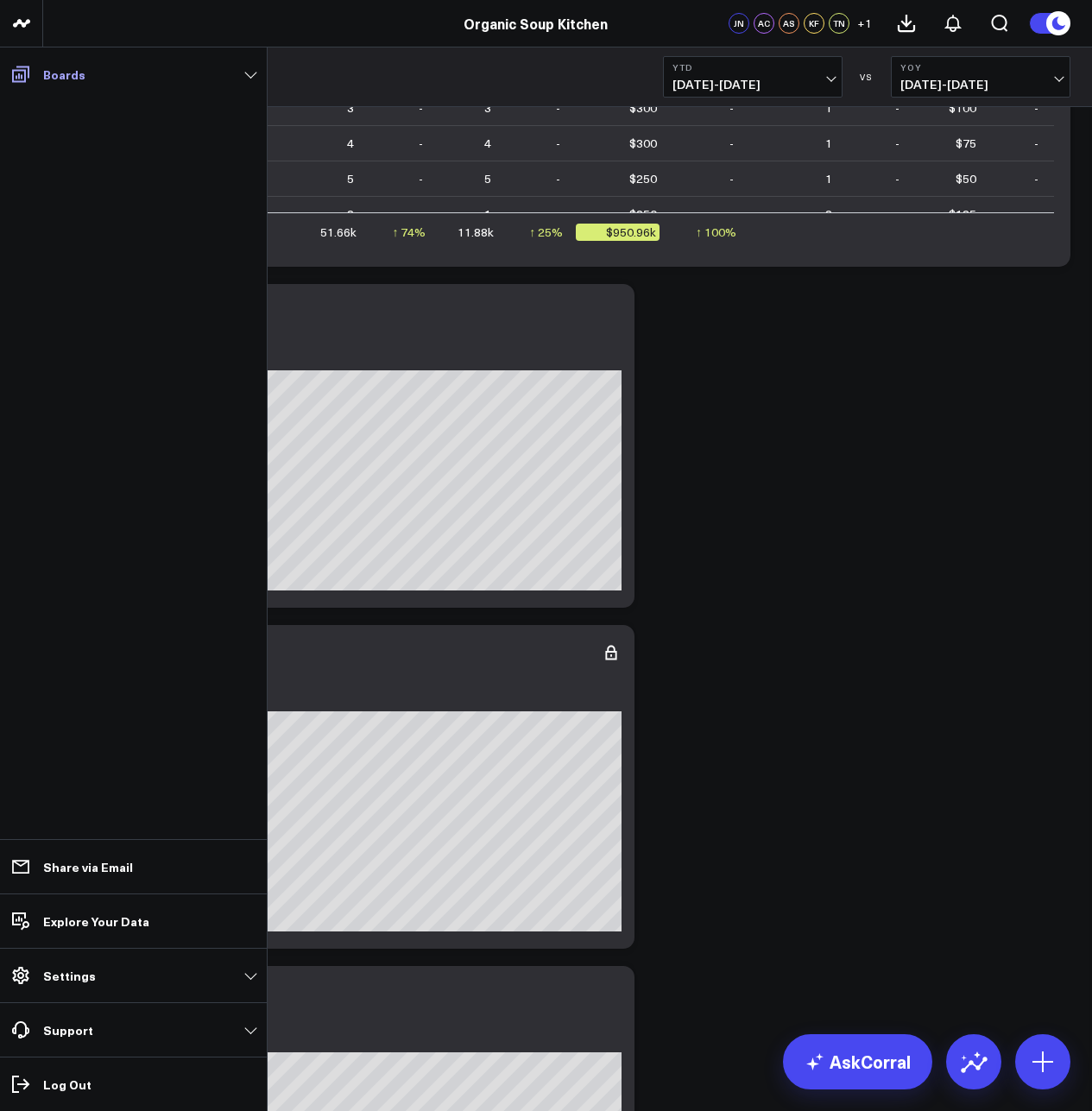
click at [40, 72] on link "Boards" at bounding box center [133, 74] width 256 height 31
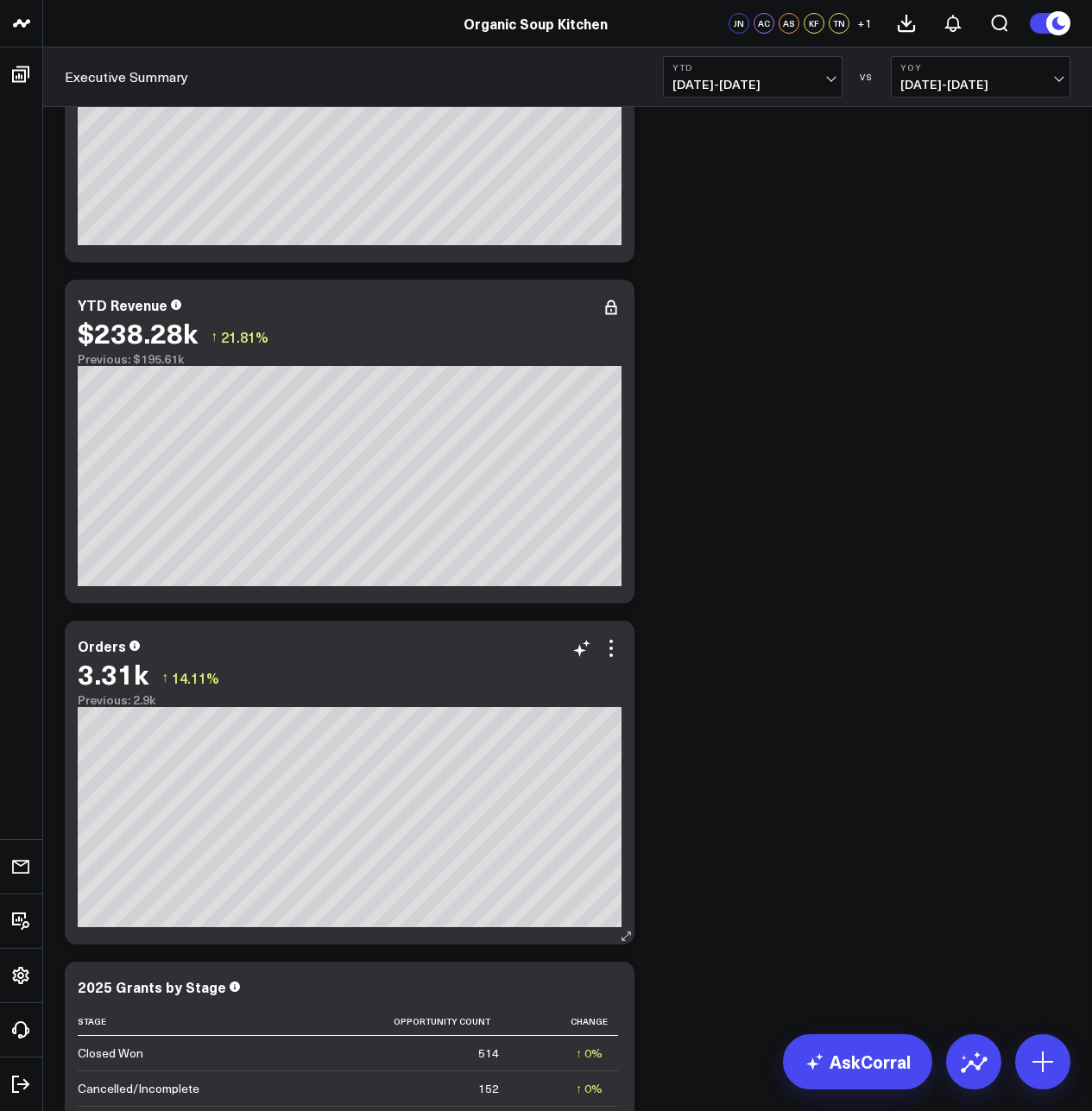
scroll to position [1381, 0]
